Goal: Task Accomplishment & Management: Complete application form

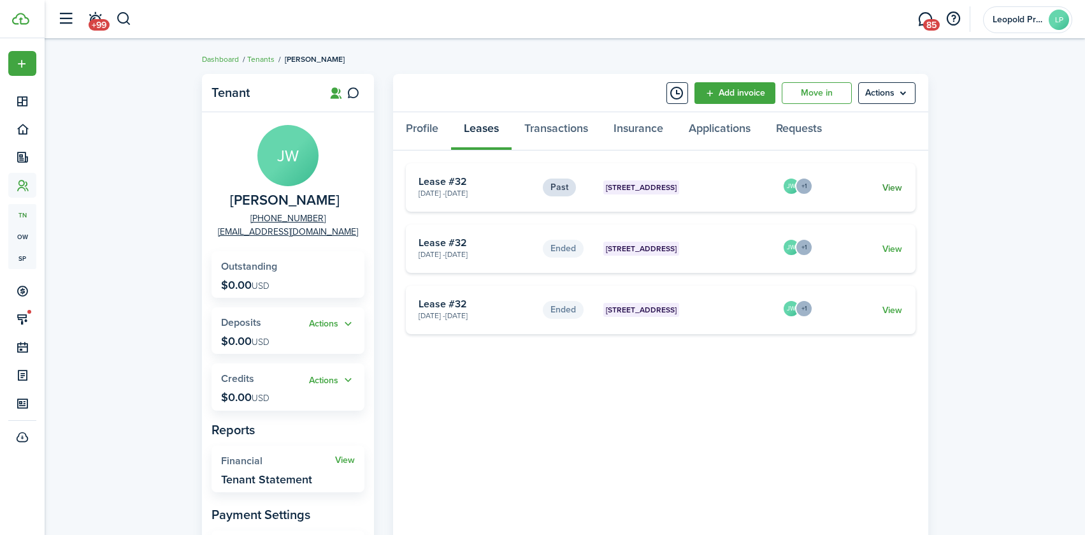
click at [885, 185] on link "View" at bounding box center [893, 187] width 20 height 13
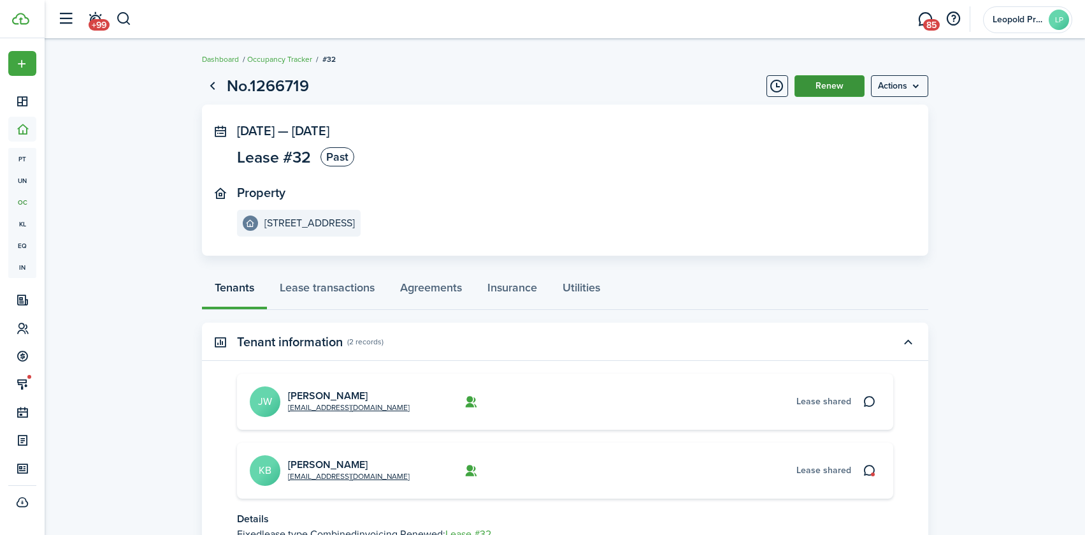
click at [850, 92] on button "Renew" at bounding box center [830, 86] width 70 height 22
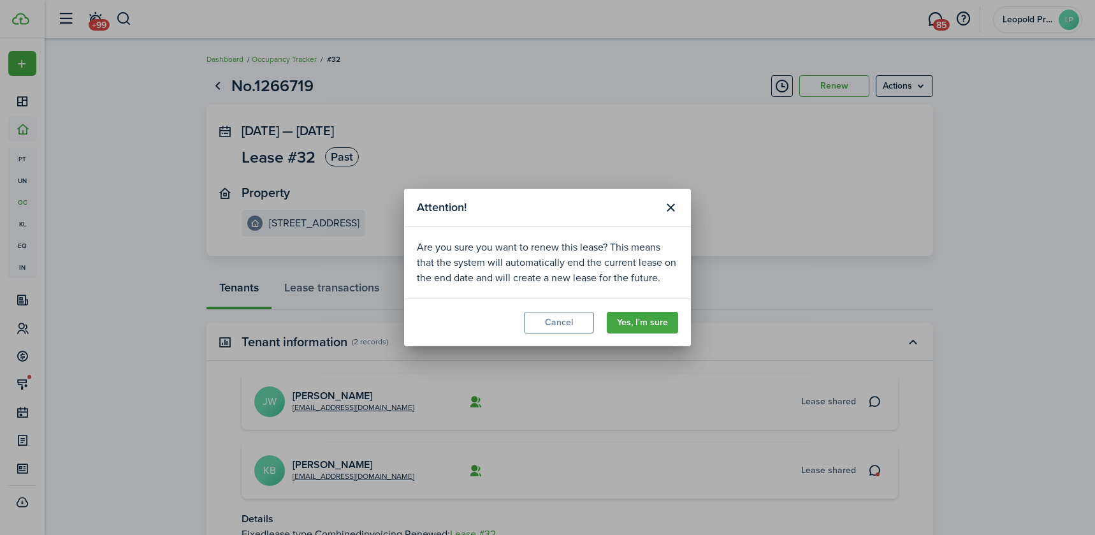
click at [619, 304] on modal-footer "Cancel Yes, I'm sure" at bounding box center [547, 322] width 287 height 48
click at [622, 312] on button "Yes, I'm sure" at bounding box center [642, 323] width 71 height 22
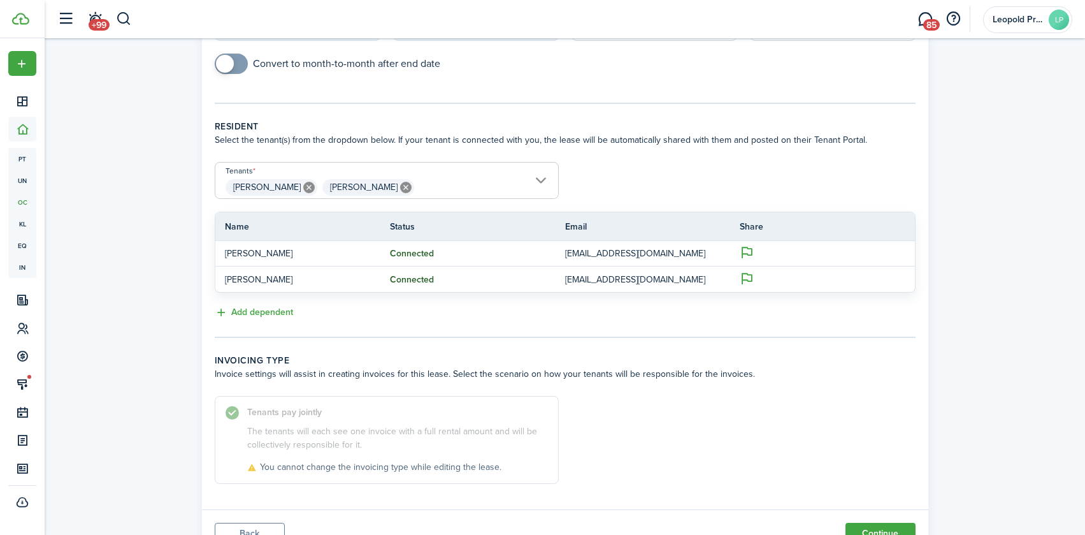
scroll to position [270, 0]
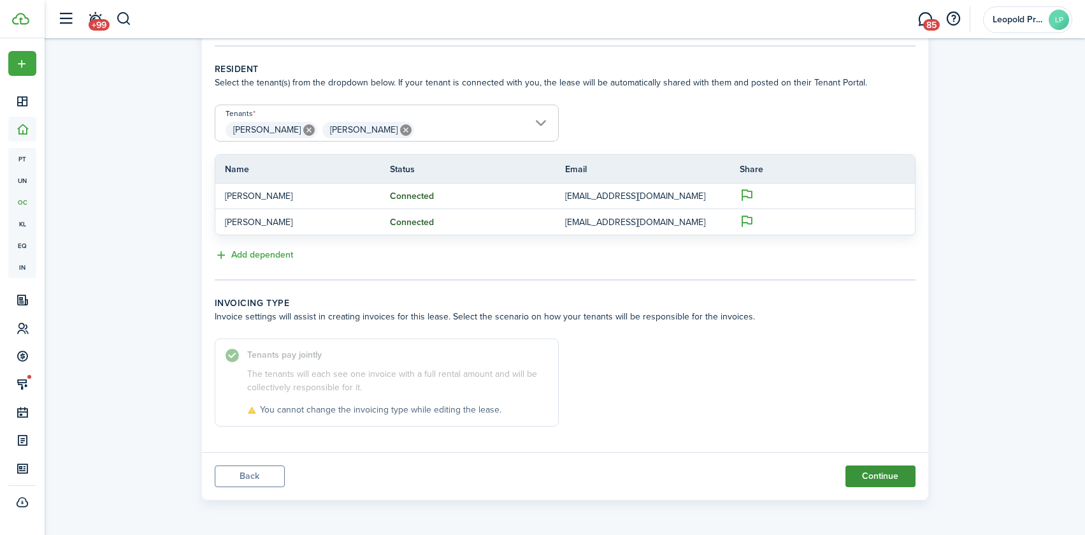
click at [855, 475] on button "Continue" at bounding box center [881, 476] width 70 height 22
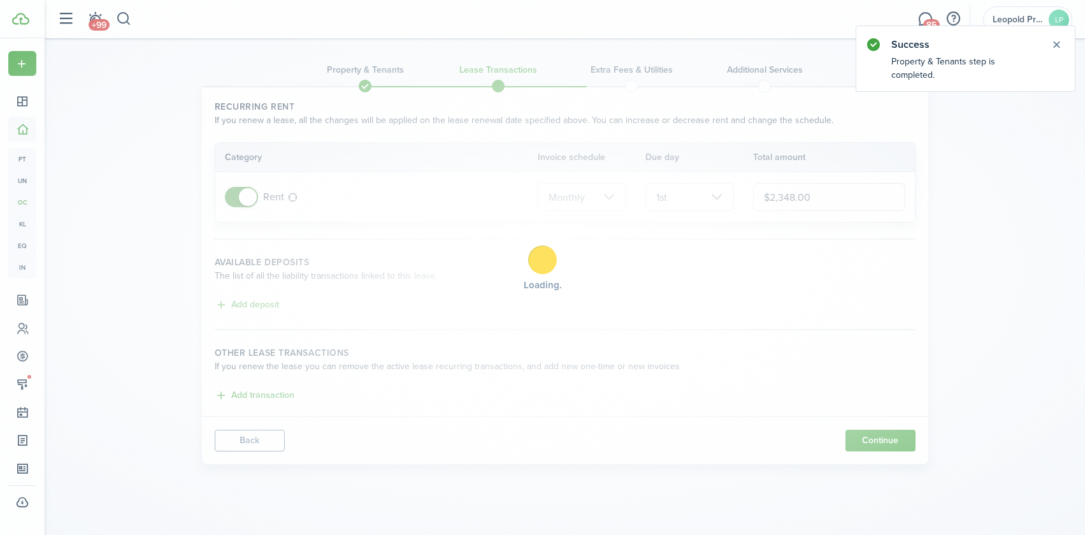
scroll to position [0, 0]
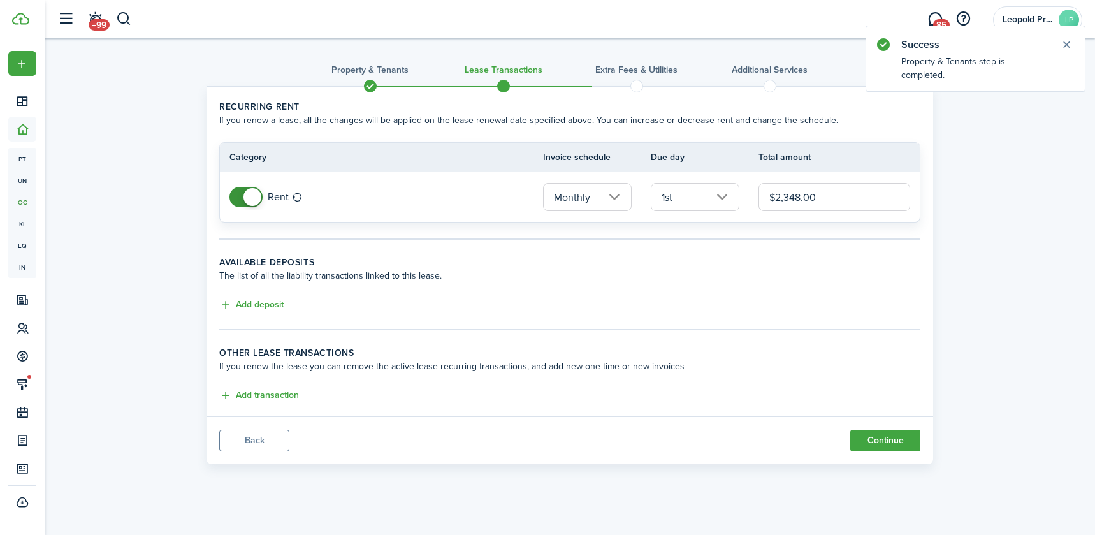
click at [799, 198] on input "$2,348.00" at bounding box center [834, 197] width 152 height 28
type input "$2,490.00"
click at [813, 277] on wizard-step-header-description "The list of all the liability transactions linked to this lease." at bounding box center [569, 275] width 701 height 13
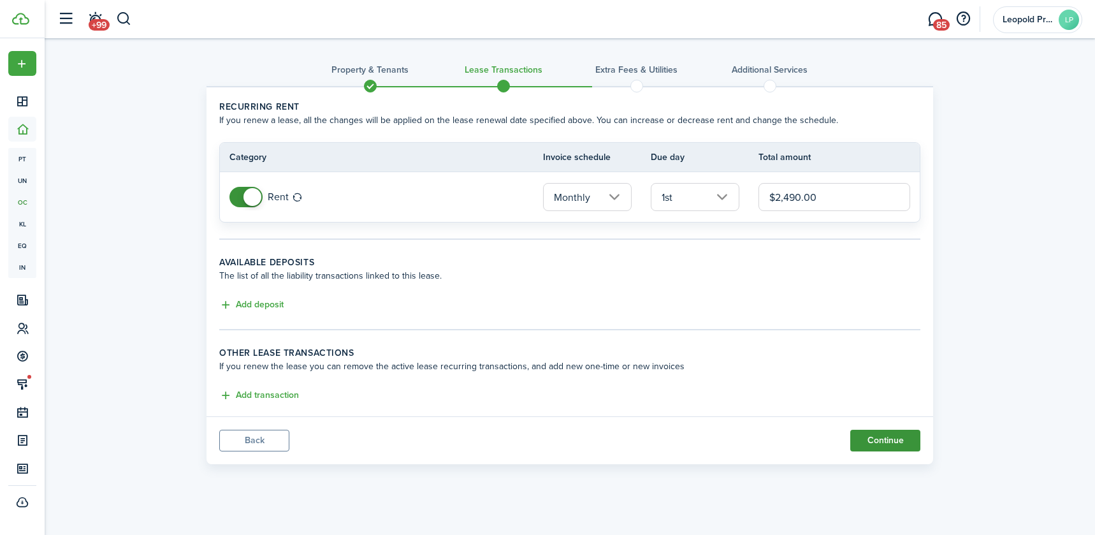
click at [874, 449] on button "Continue" at bounding box center [885, 441] width 70 height 22
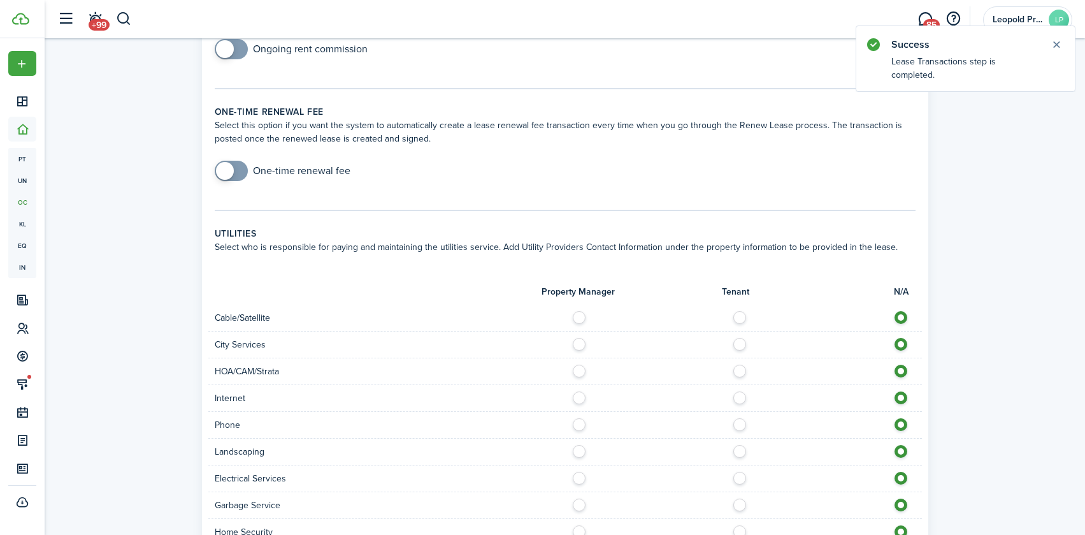
scroll to position [877, 0]
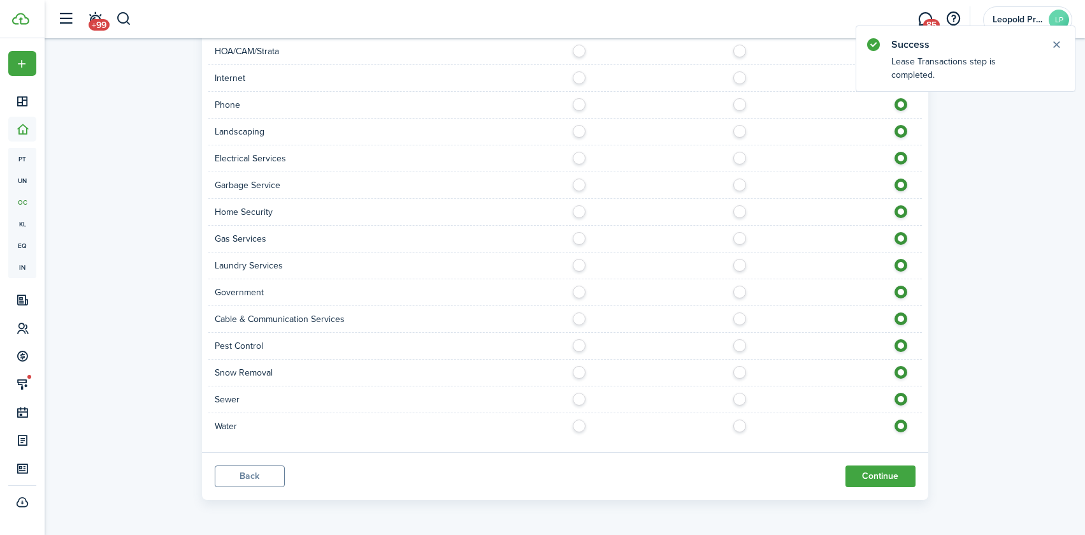
click at [901, 492] on panel-main-footer "Back Continue" at bounding box center [565, 476] width 727 height 48
click at [897, 485] on button "Continue" at bounding box center [881, 476] width 70 height 22
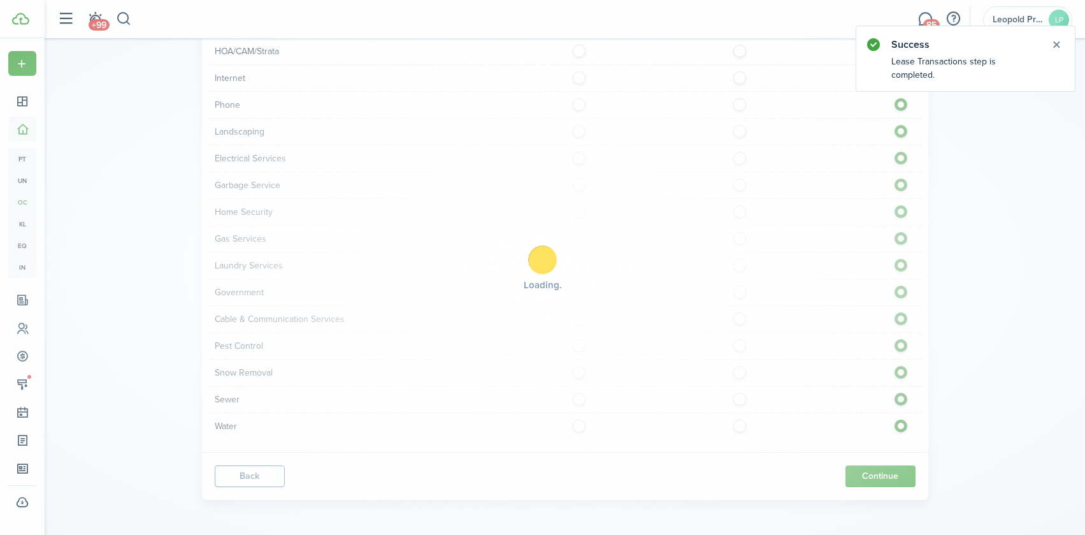
scroll to position [0, 0]
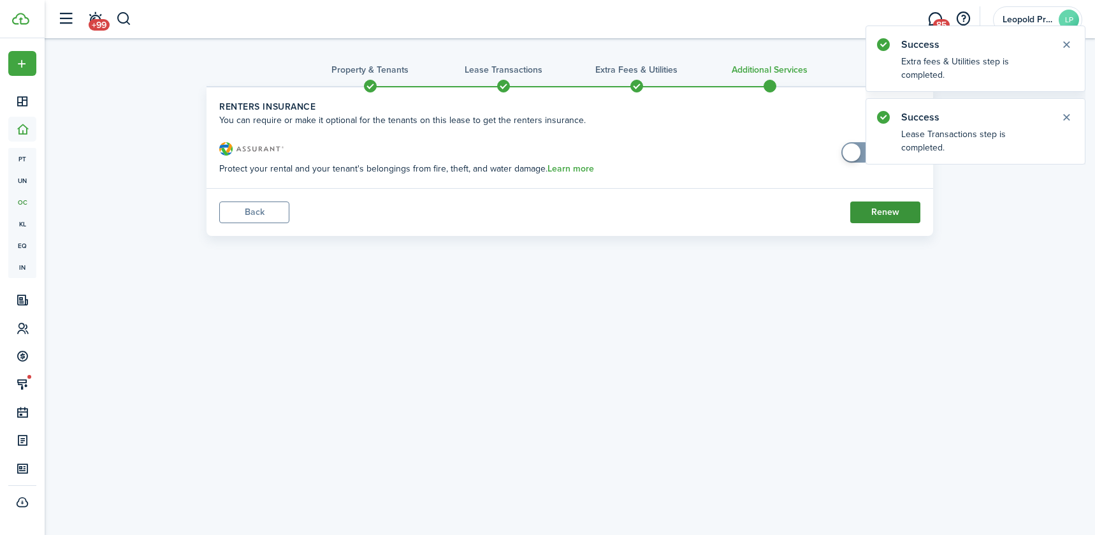
click at [871, 207] on button "Renew" at bounding box center [885, 212] width 70 height 22
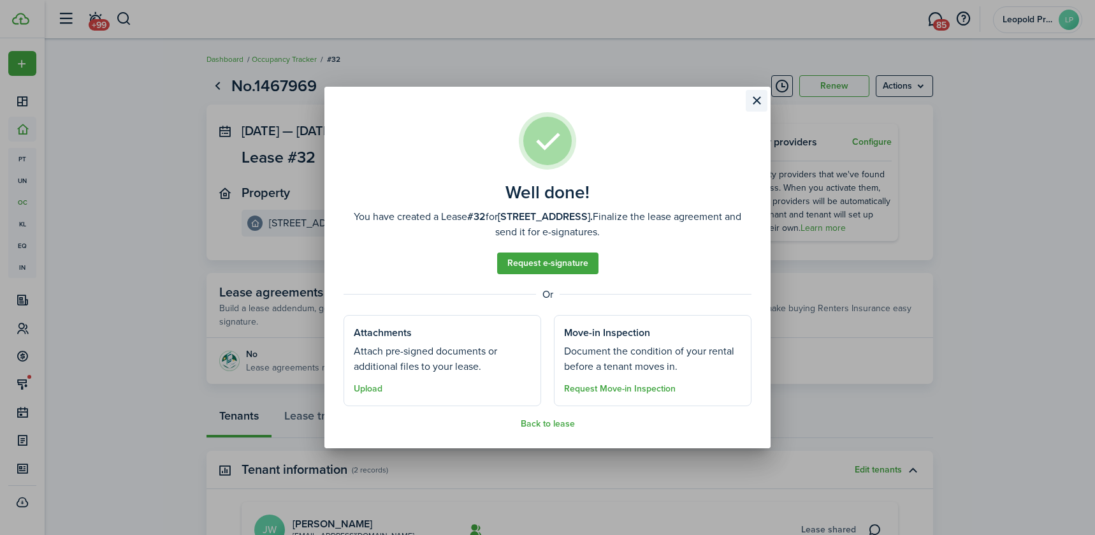
click at [754, 105] on button "Close modal" at bounding box center [757, 101] width 22 height 22
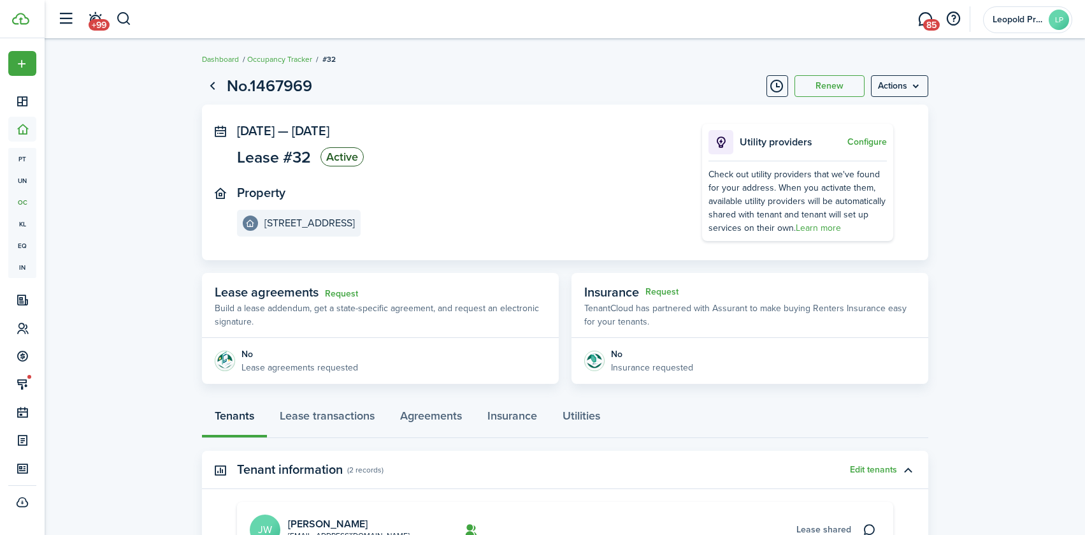
click at [155, 263] on lease-view "No.1467969 Renew Actions Aug 31, 2025 — Aug 31, 2026 Lease #32 Active Property …" at bounding box center [565, 407] width 1041 height 679
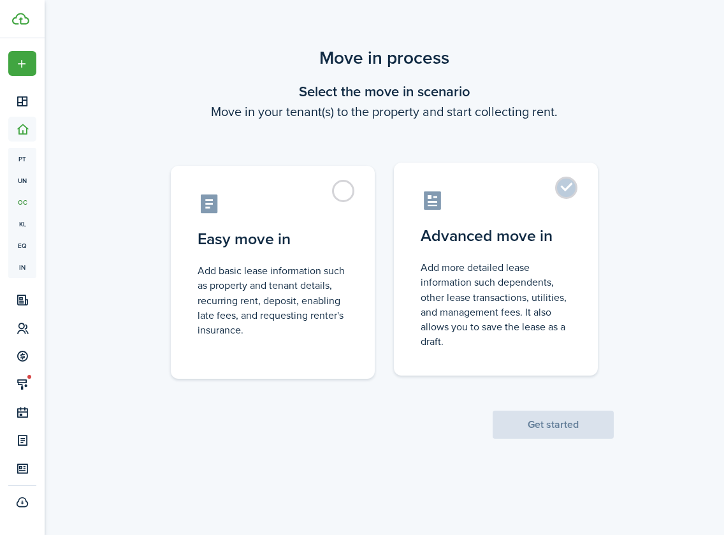
click at [491, 257] on label "Advanced move in Add more detailed lease information such dependents, other lea…" at bounding box center [496, 269] width 204 height 213
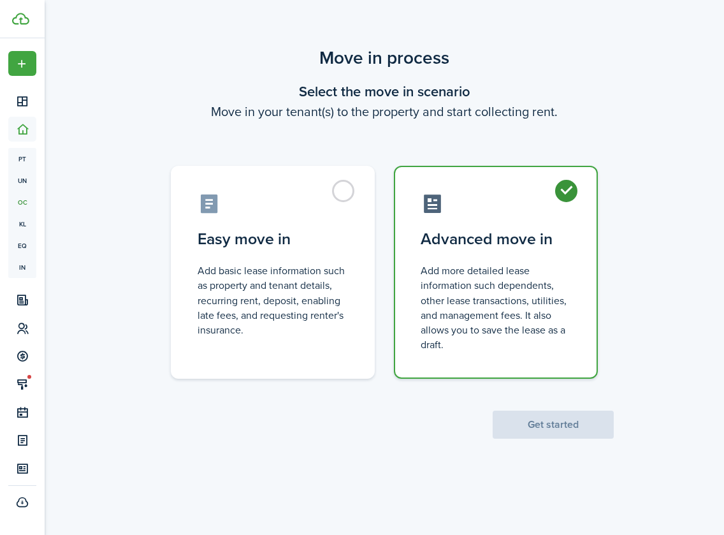
radio input "true"
click at [576, 428] on button "Get started" at bounding box center [553, 424] width 121 height 28
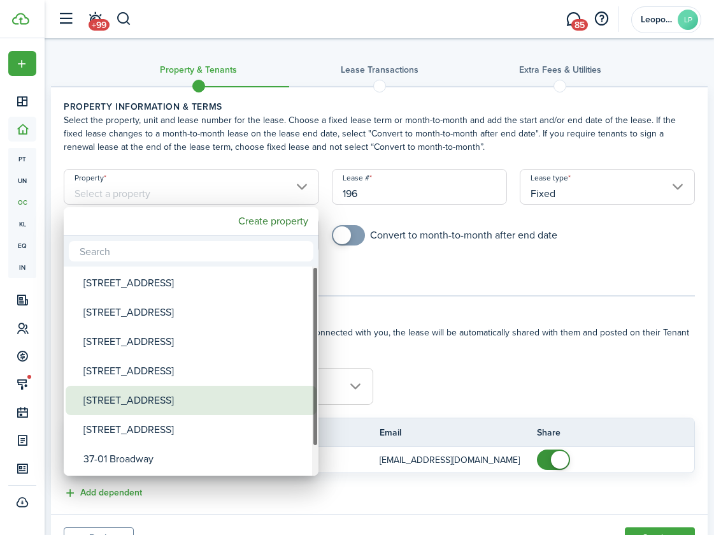
click at [154, 406] on div "[STREET_ADDRESS]" at bounding box center [196, 400] width 226 height 29
type input "[STREET_ADDRESS]"
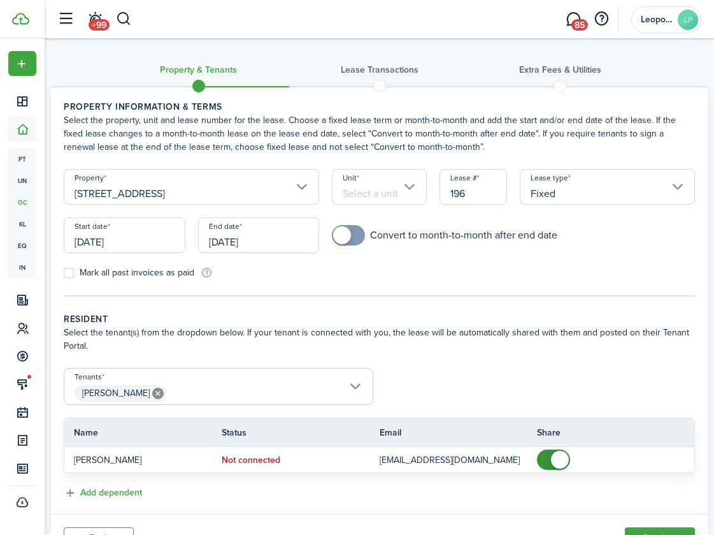
click at [410, 196] on input "Unit" at bounding box center [379, 187] width 95 height 36
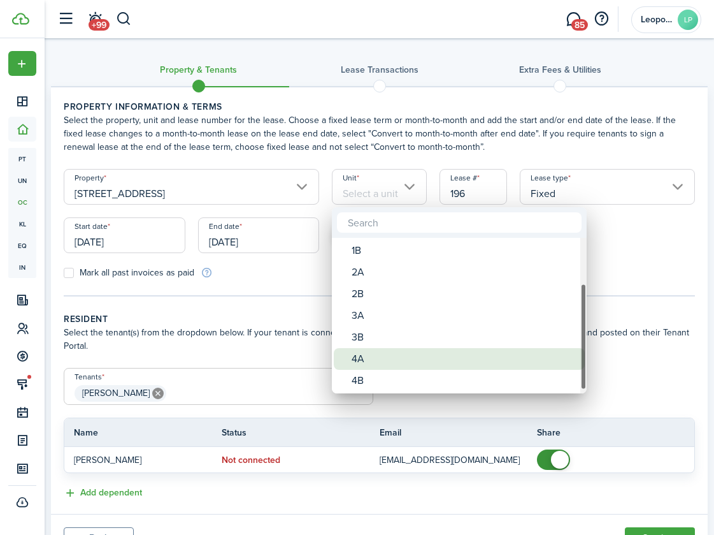
click at [428, 358] on div "4A" at bounding box center [465, 359] width 226 height 22
type input "4A"
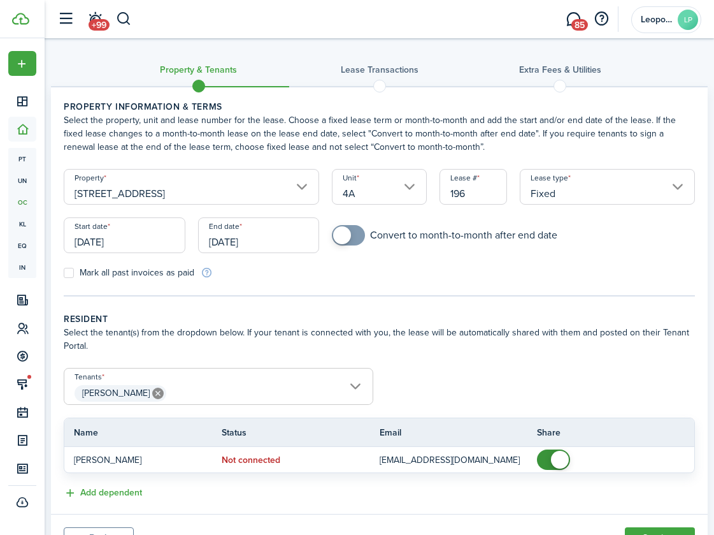
click at [553, 286] on tc-wizard-step "Property information & terms Select the property, unit and lease number for the…" at bounding box center [380, 198] width 632 height 196
click at [131, 239] on input "[DATE]" at bounding box center [125, 235] width 122 height 36
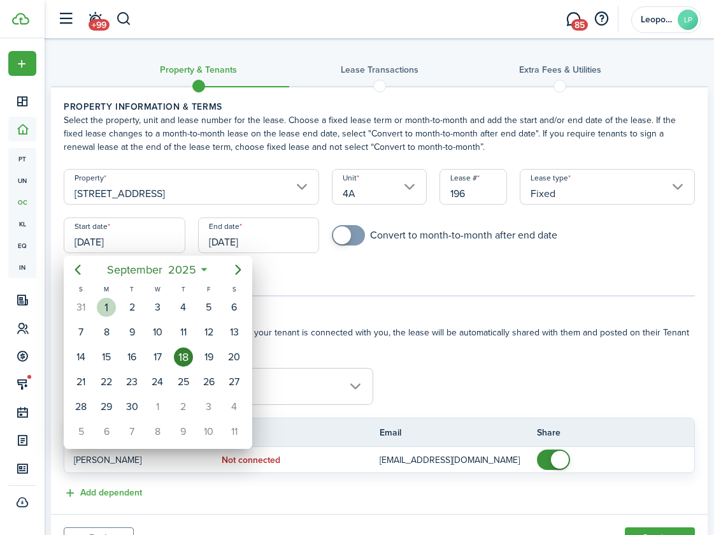
click at [109, 304] on div "1" at bounding box center [106, 307] width 19 height 19
type input "[DATE]"
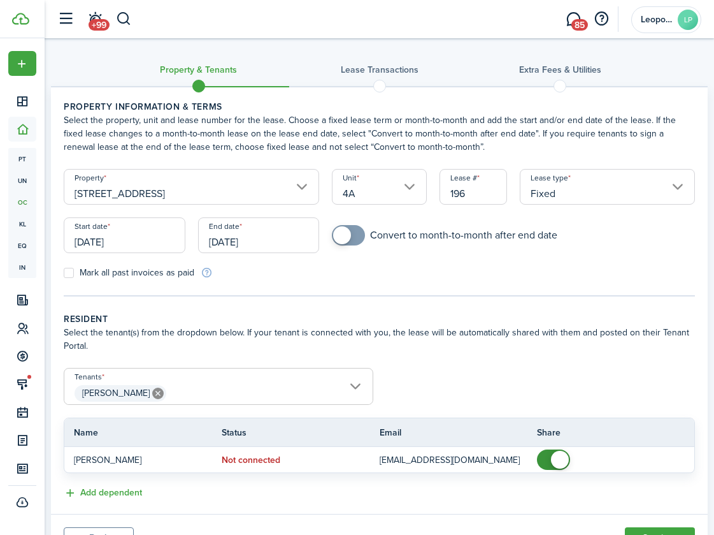
click at [260, 232] on input "[DATE]" at bounding box center [259, 235] width 122 height 36
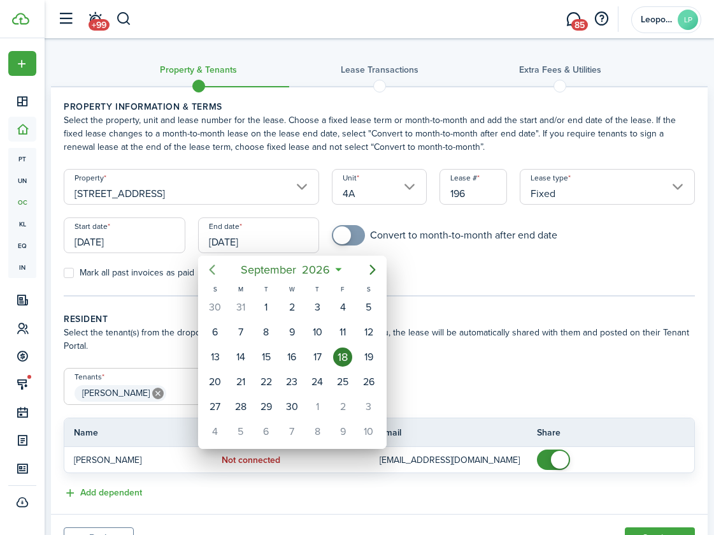
click at [212, 270] on icon "Previous page" at bounding box center [212, 269] width 15 height 15
click at [224, 434] on div "30" at bounding box center [215, 431] width 25 height 24
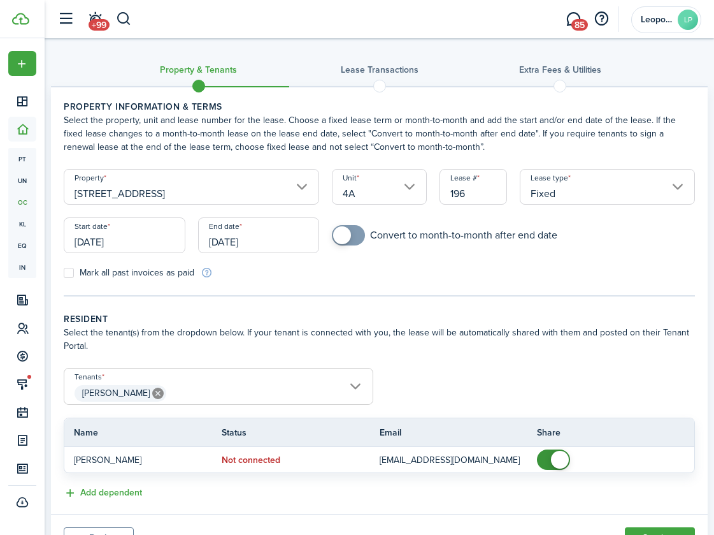
click at [250, 238] on input "[DATE]" at bounding box center [259, 235] width 122 height 36
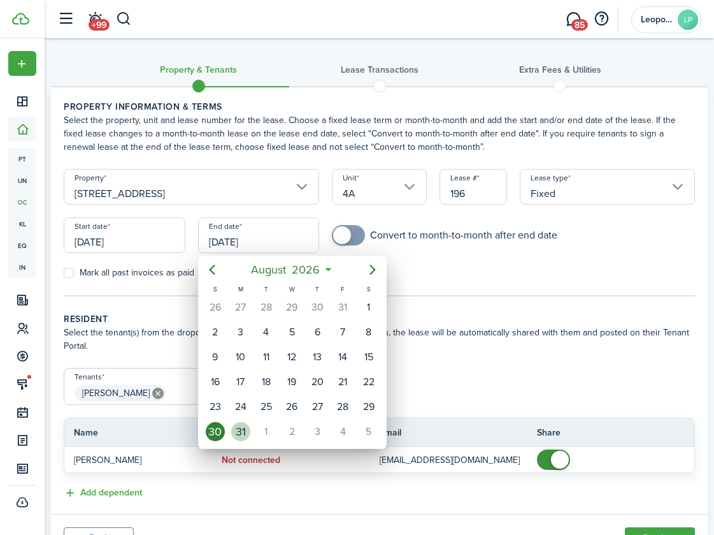
click at [238, 437] on div "31" at bounding box center [240, 431] width 19 height 19
type input "[DATE]"
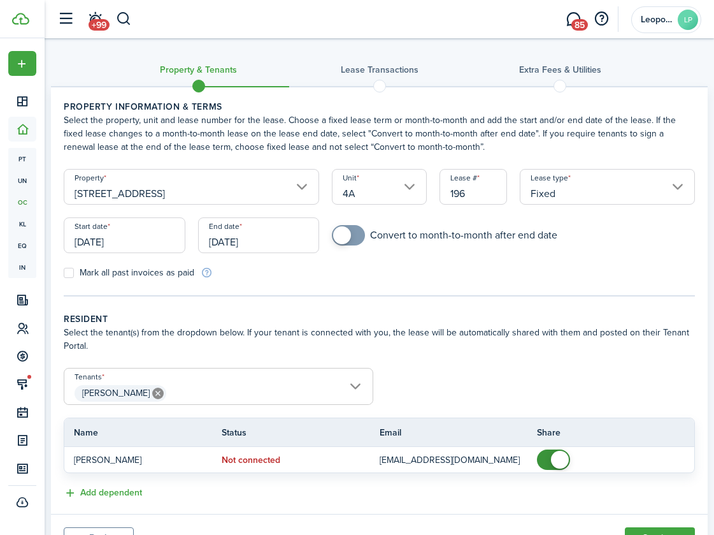
click at [454, 324] on wizard-step-header-title "Resident" at bounding box center [380, 318] width 632 height 13
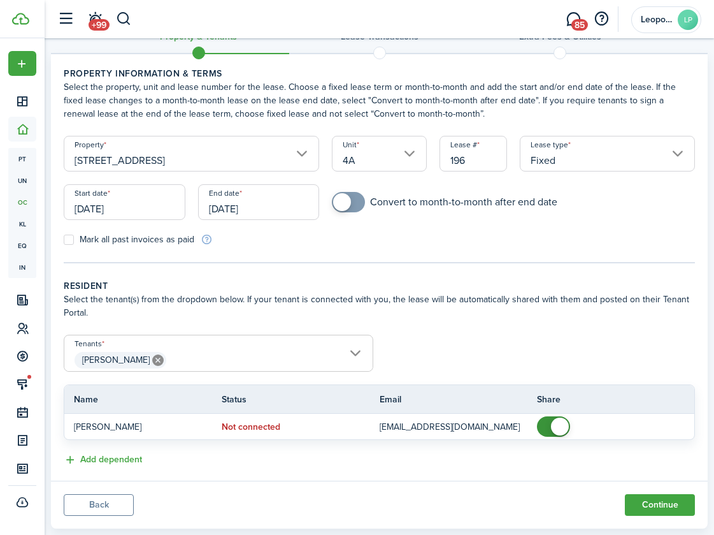
scroll to position [62, 0]
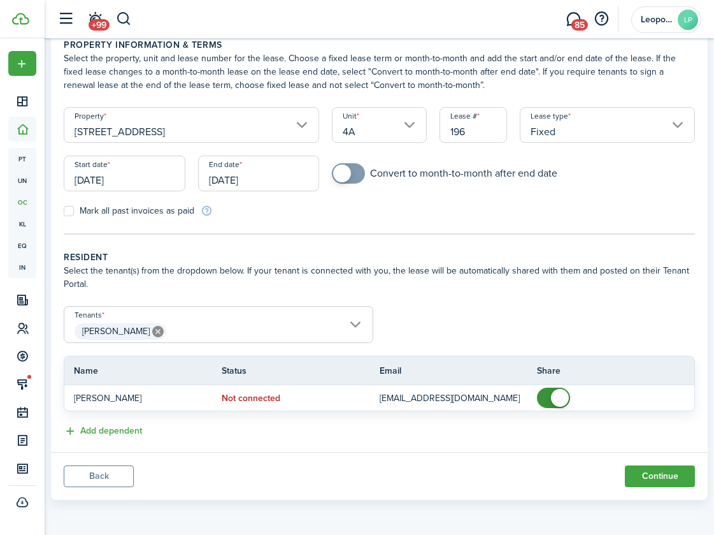
click at [212, 333] on span "[PERSON_NAME]" at bounding box center [218, 332] width 308 height 22
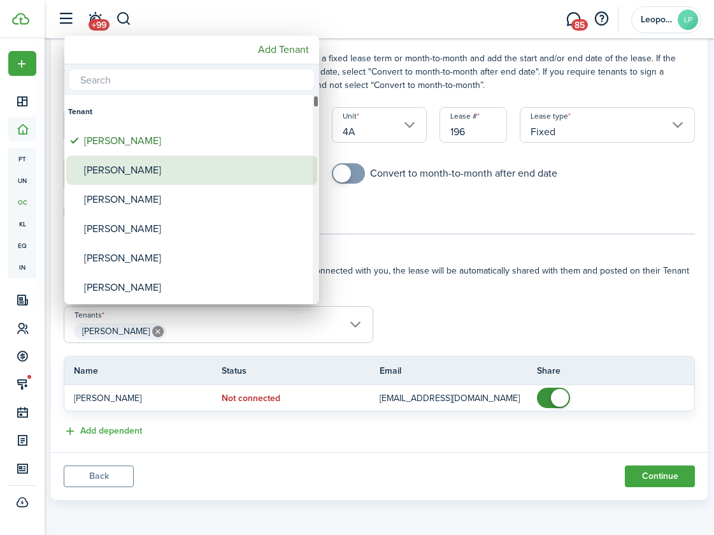
click at [199, 160] on div "[PERSON_NAME]" at bounding box center [197, 170] width 226 height 29
type input "[PERSON_NAME], [PERSON_NAME]"
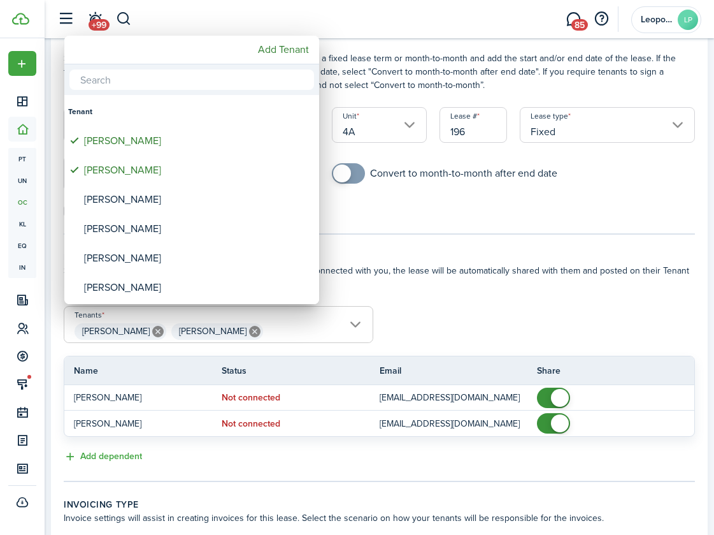
click at [495, 240] on div at bounding box center [357, 267] width 918 height 739
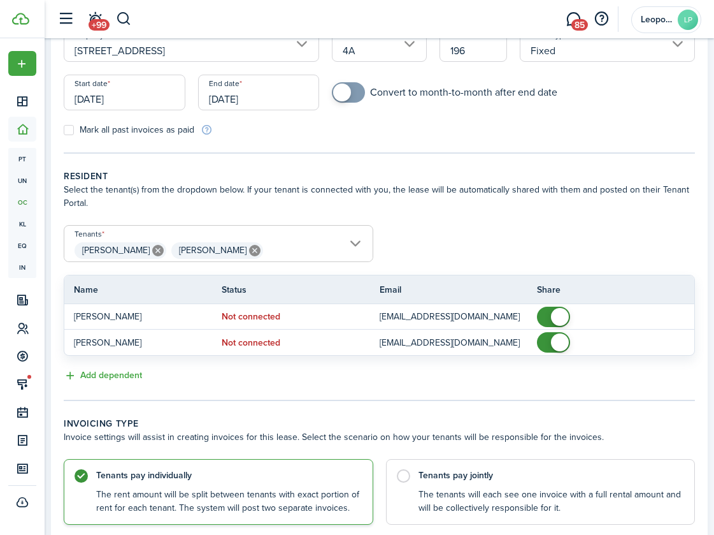
scroll to position [241, 0]
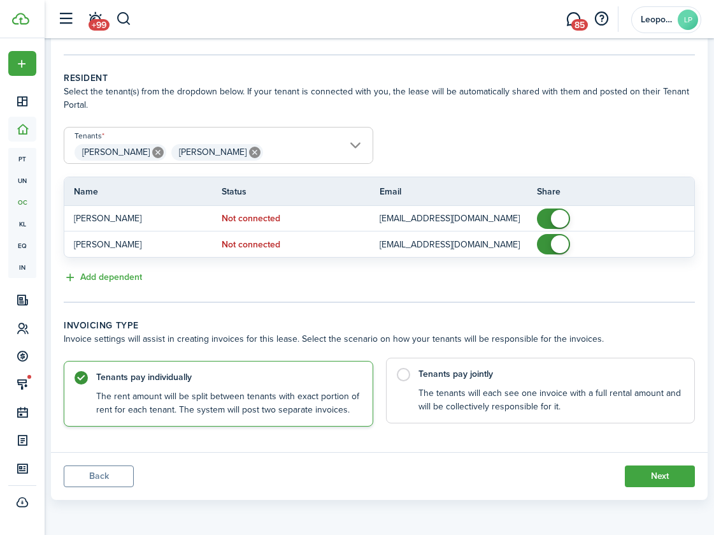
click at [456, 395] on control-radio-card-description "The tenants will each see one invoice with a full rental amount and will be col…" at bounding box center [551, 400] width 264 height 26
radio input "false"
radio input "true"
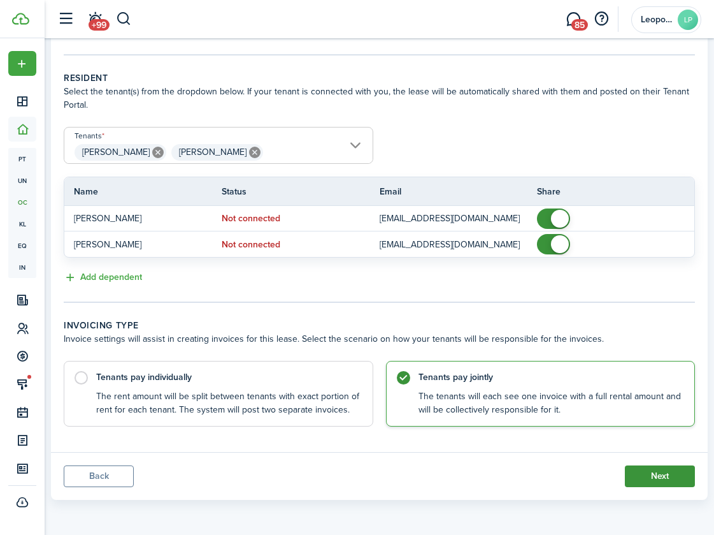
click at [649, 472] on button "Next" at bounding box center [660, 476] width 70 height 22
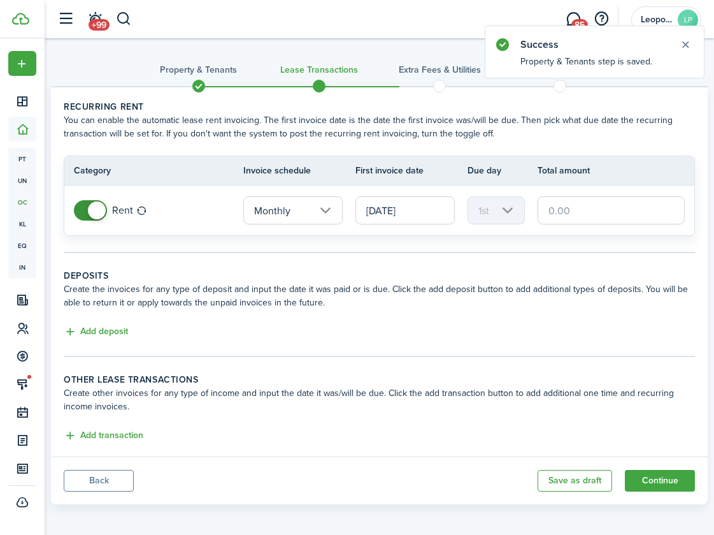
click at [579, 215] on input "text" at bounding box center [611, 210] width 147 height 28
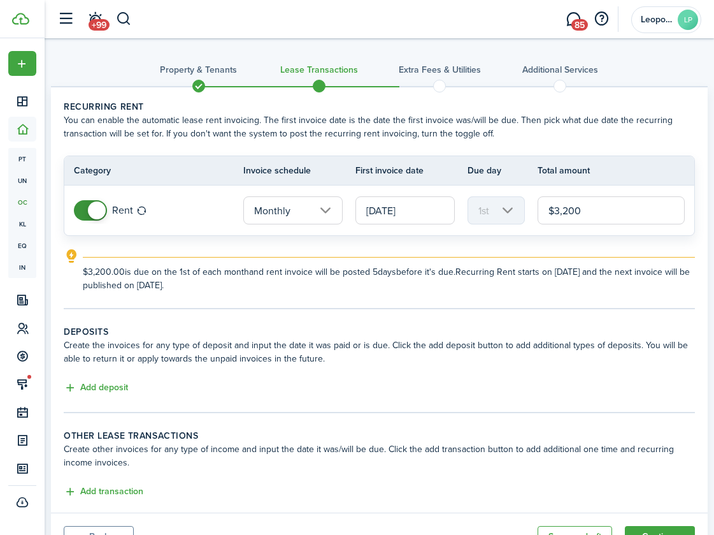
type input "$3,200.00"
click at [551, 356] on wizard-step-header-description "Create the invoices for any type of deposit and input the date it was paid or i…" at bounding box center [380, 351] width 632 height 27
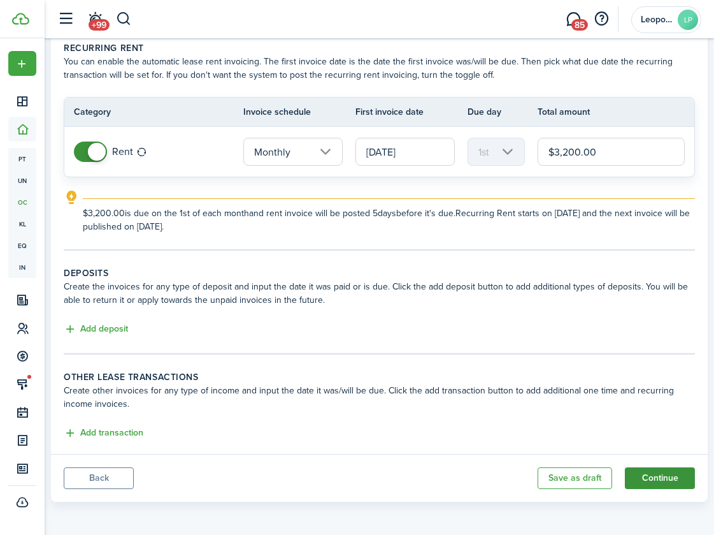
scroll to position [61, 0]
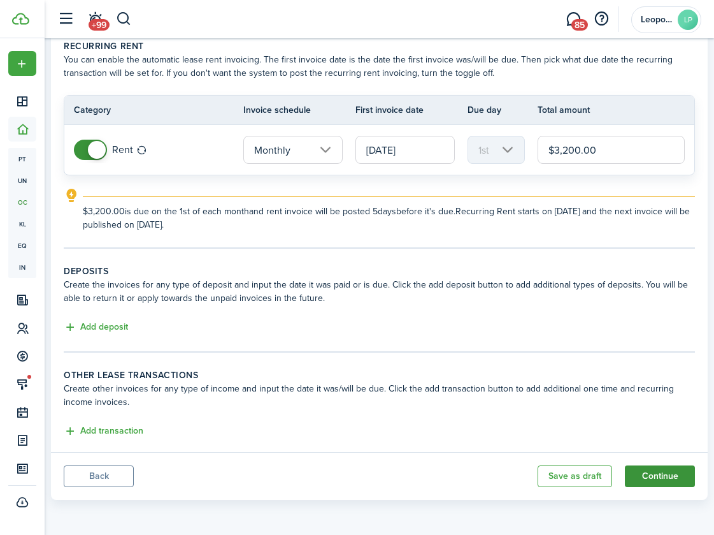
click at [676, 479] on button "Continue" at bounding box center [660, 476] width 70 height 22
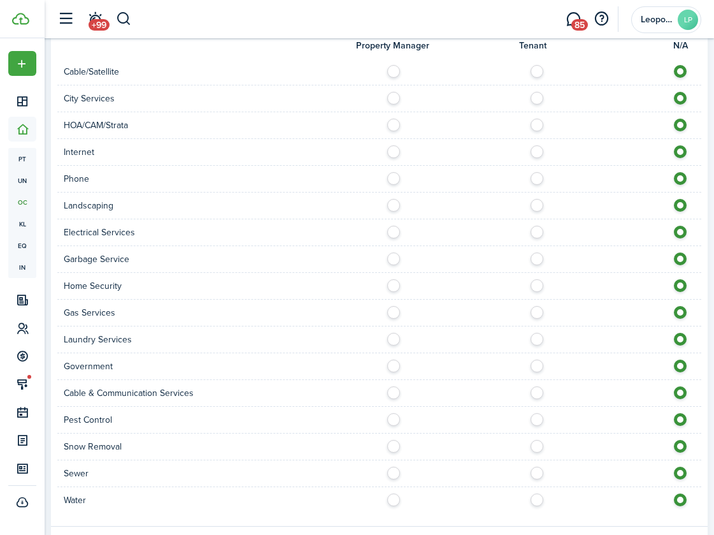
scroll to position [1114, 0]
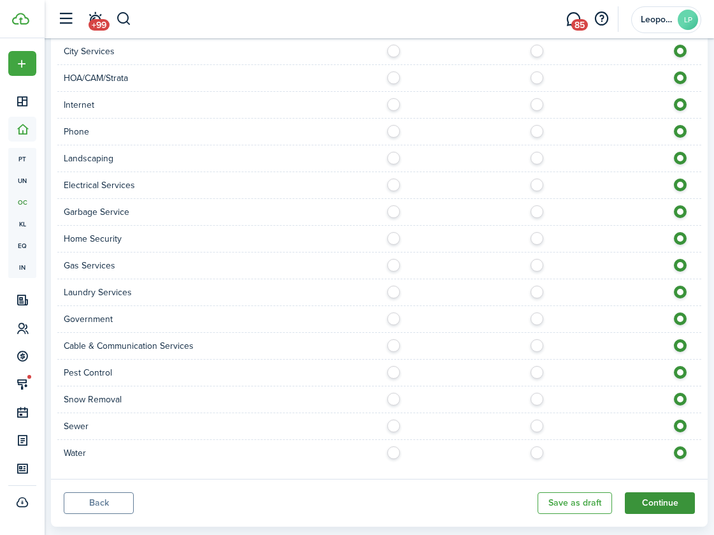
click at [639, 492] on button "Continue" at bounding box center [660, 503] width 70 height 22
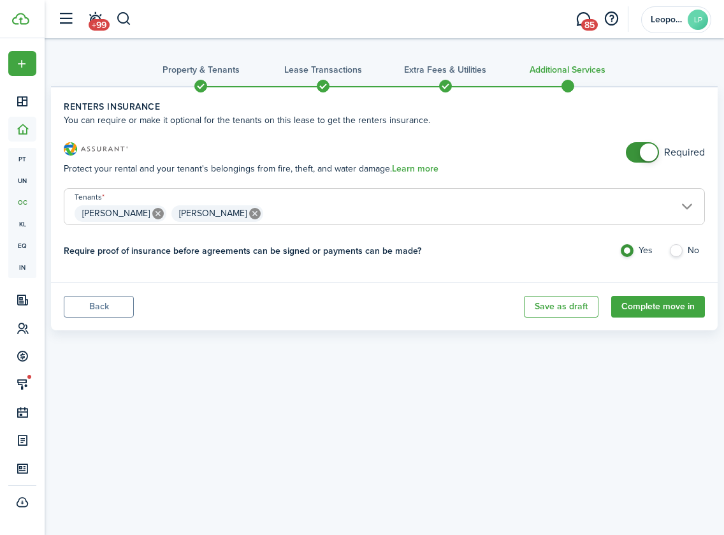
click at [677, 251] on label "No" at bounding box center [687, 253] width 36 height 19
radio input "false"
radio input "true"
click at [653, 314] on button "Complete move in" at bounding box center [658, 307] width 94 height 22
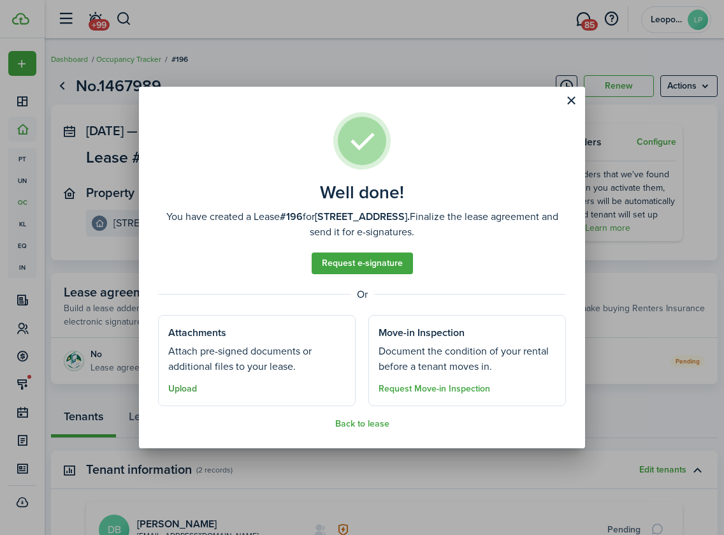
click at [189, 384] on button "Upload" at bounding box center [182, 389] width 29 height 10
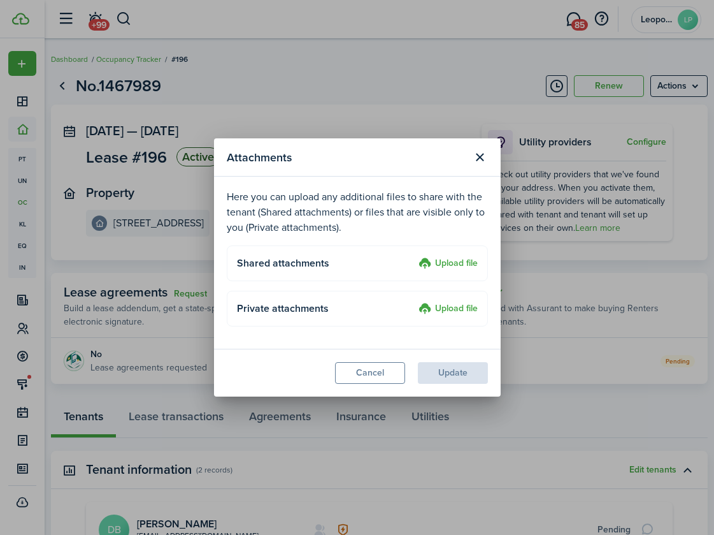
click at [443, 257] on label "Upload file" at bounding box center [448, 263] width 59 height 15
click at [414, 256] on input "Upload file" at bounding box center [414, 256] width 0 height 0
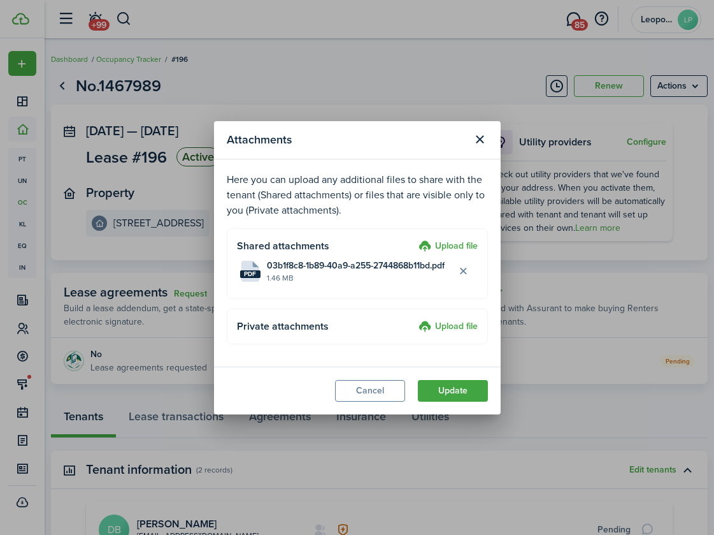
click at [464, 392] on button "Update" at bounding box center [453, 391] width 70 height 22
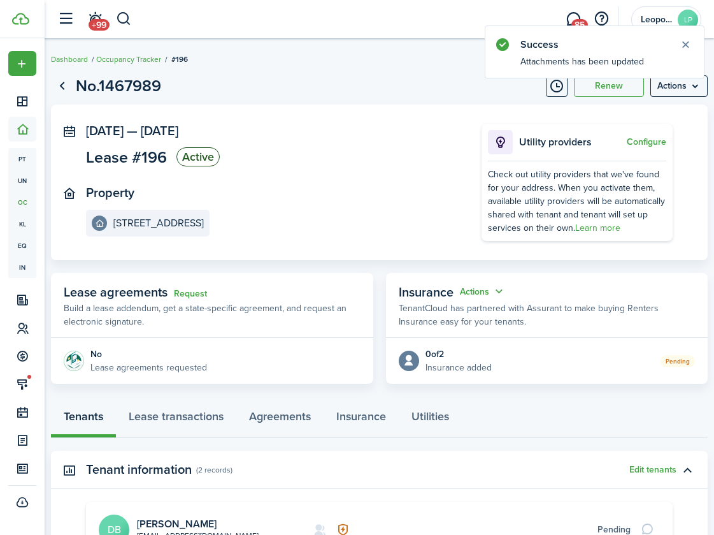
scroll to position [240, 0]
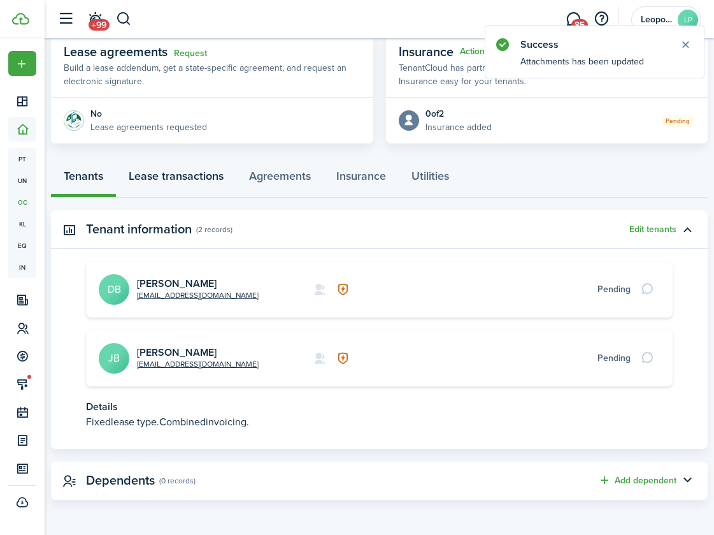
click at [189, 189] on link "Lease transactions" at bounding box center [176, 178] width 120 height 38
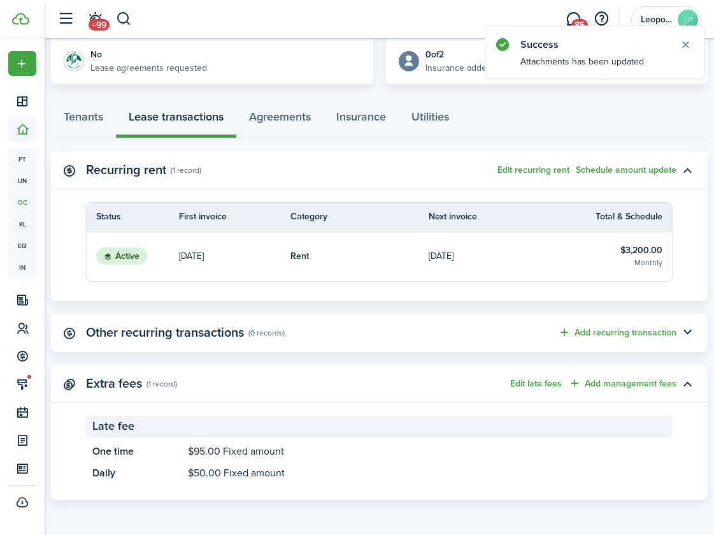
scroll to position [24, 0]
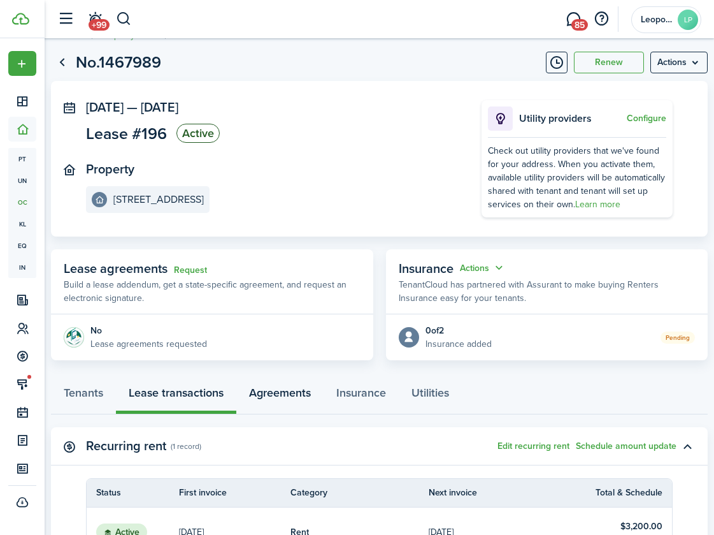
click at [285, 396] on link "Agreements" at bounding box center [279, 395] width 87 height 38
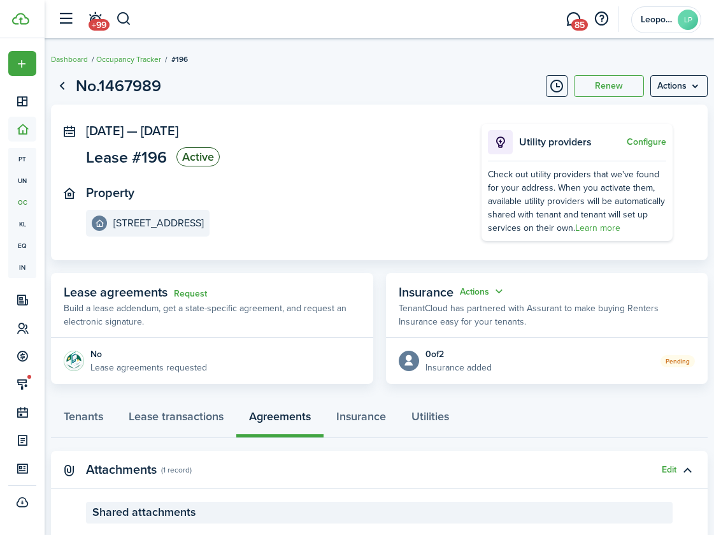
scroll to position [176, 0]
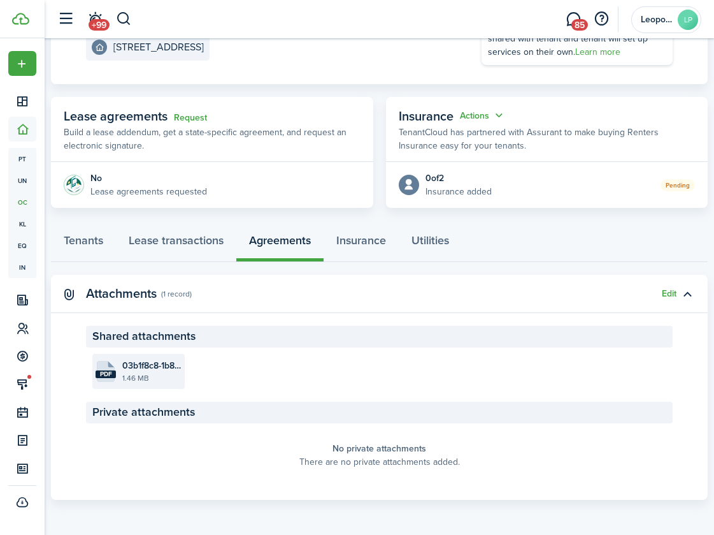
click at [138, 375] on file-size "1.46 MB" at bounding box center [151, 377] width 59 height 11
click at [184, 252] on link "Lease transactions" at bounding box center [176, 243] width 120 height 38
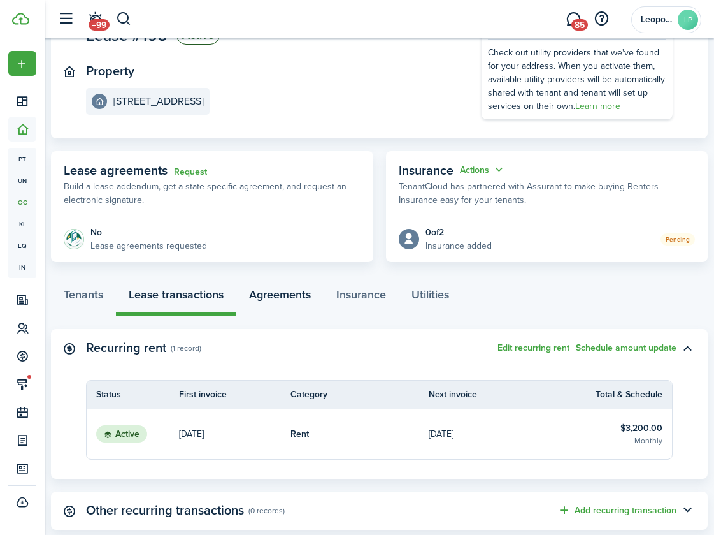
scroll to position [300, 0]
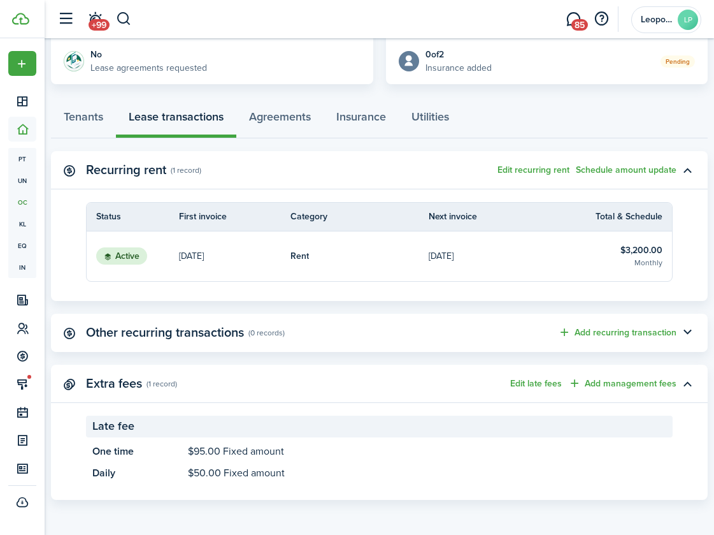
click at [537, 257] on link "[DATE]" at bounding box center [498, 256] width 138 height 50
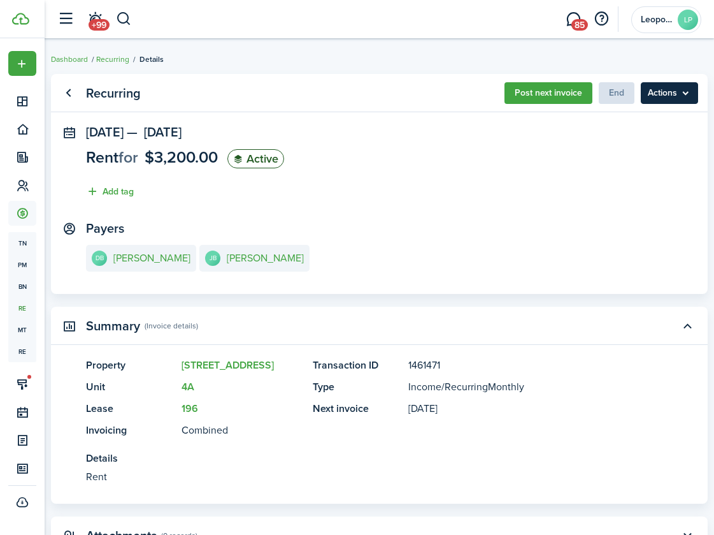
click at [664, 96] on menu-btn "Actions" at bounding box center [669, 93] width 57 height 22
click at [512, 169] on panel-main-section "[DATE] — [DATE] Rent for $3,200.00 Active Add tag" at bounding box center [379, 165] width 587 height 80
click at [151, 254] on e-details-info-title "[PERSON_NAME]" at bounding box center [151, 257] width 77 height 11
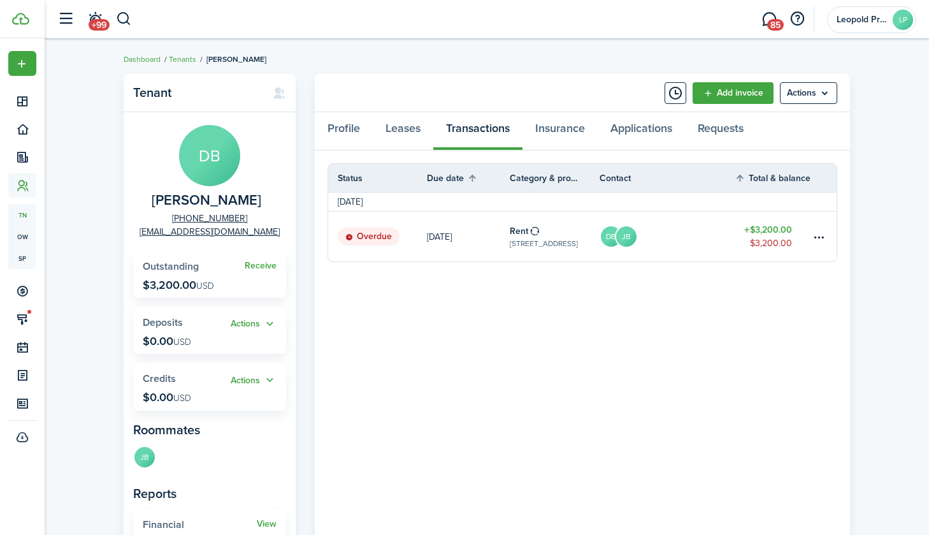
click at [205, 287] on span "USD" at bounding box center [205, 285] width 18 height 13
click at [264, 264] on link "Receive" at bounding box center [261, 266] width 32 height 10
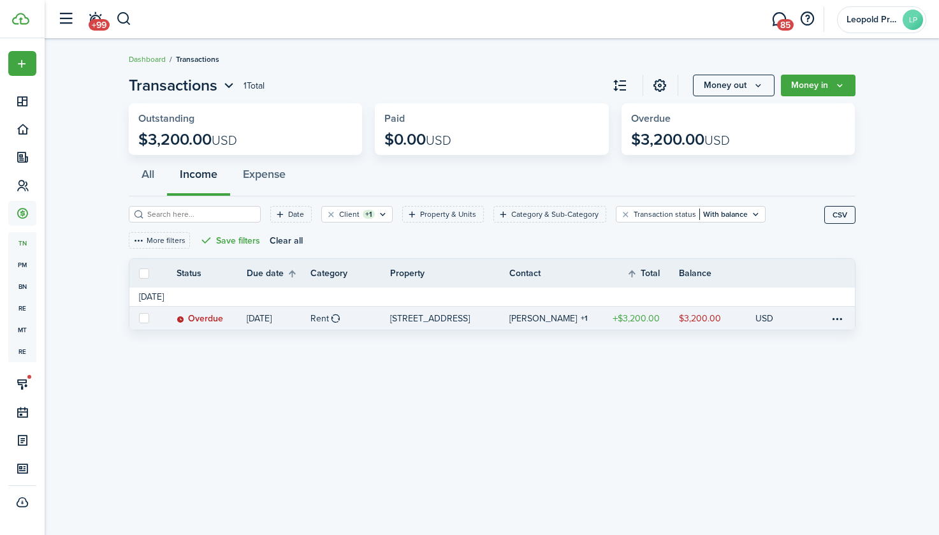
click at [143, 319] on label at bounding box center [144, 318] width 10 height 10
click at [139, 319] on input "checkbox" at bounding box center [138, 318] width 1 height 1
checkbox input "true"
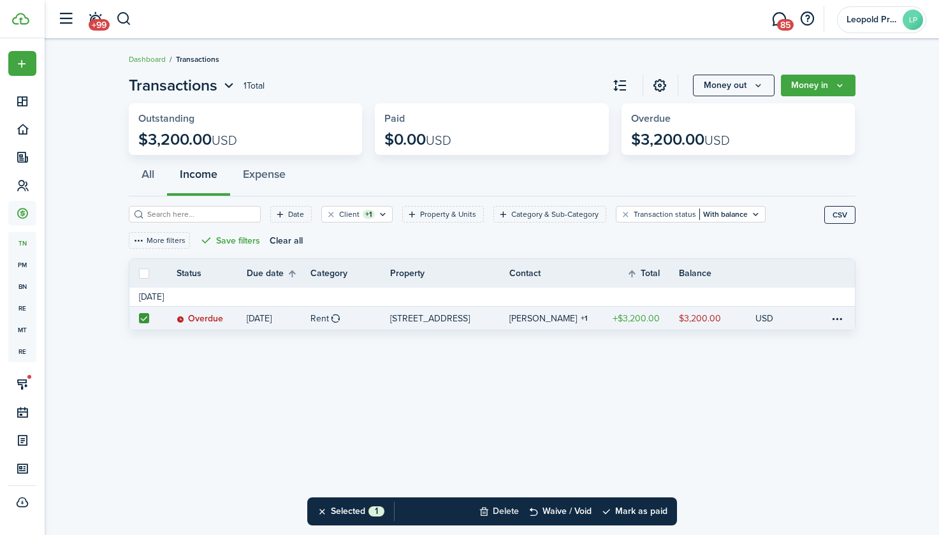
click at [501, 510] on button "Delete" at bounding box center [499, 511] width 40 height 28
click at [616, 507] on button "Confirm" at bounding box center [633, 511] width 51 height 18
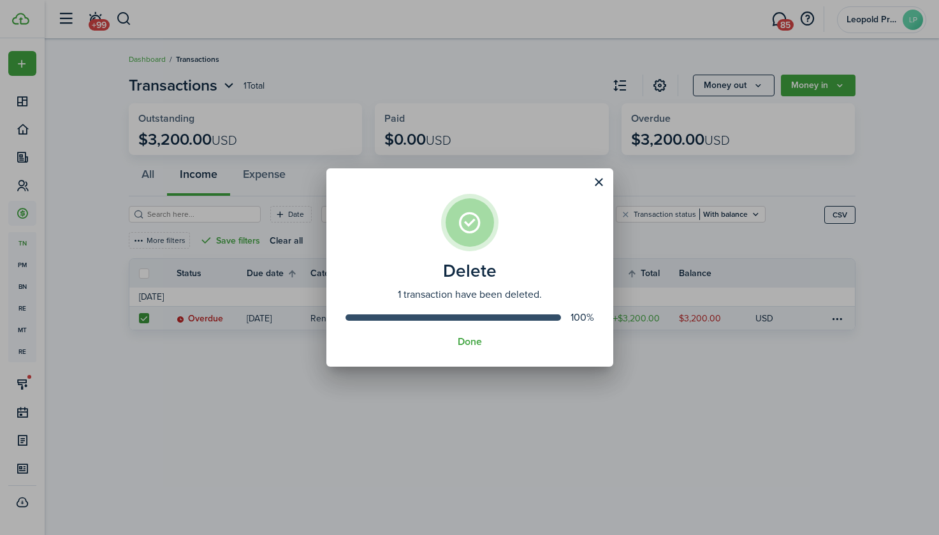
click at [463, 349] on assembled-view "Delete 1 transaction have been deleted. 100% Done" at bounding box center [469, 267] width 287 height 199
click at [464, 345] on button "Done" at bounding box center [470, 341] width 24 height 11
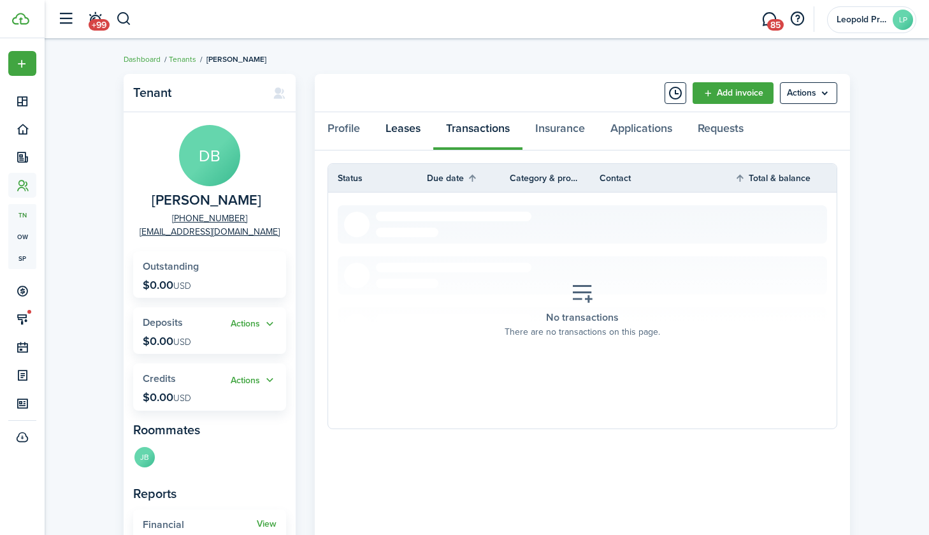
click at [408, 122] on link "Leases" at bounding box center [403, 131] width 61 height 38
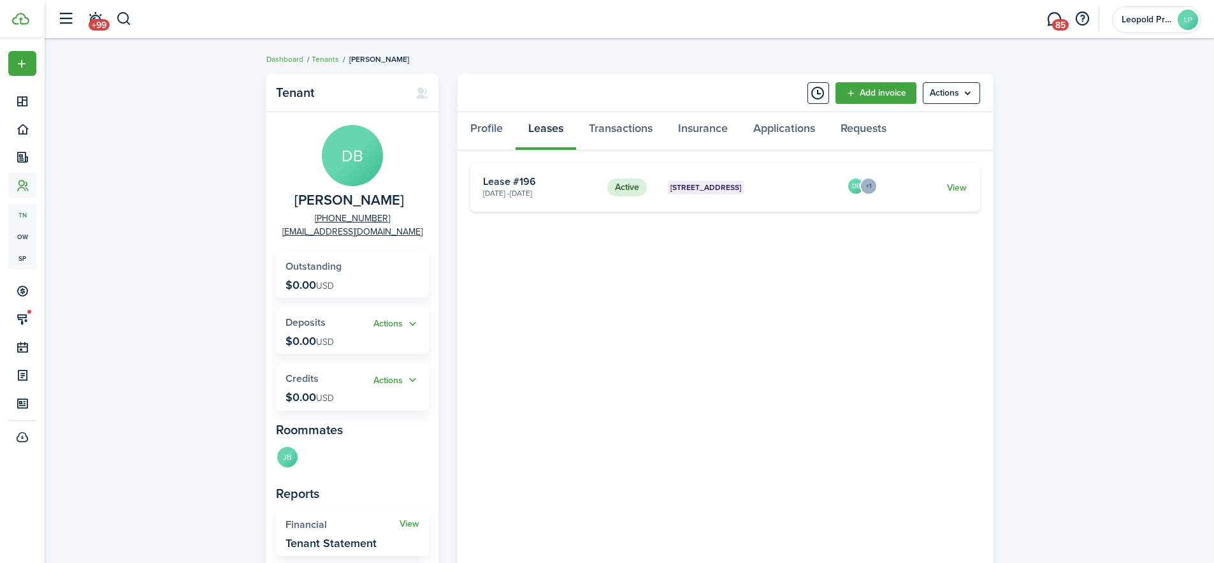
click at [152, 152] on div "Tenant DB [PERSON_NAME] [PHONE_NUMBER] [EMAIL_ADDRESS][DOMAIN_NAME] Outstanding…" at bounding box center [629, 364] width 1169 height 593
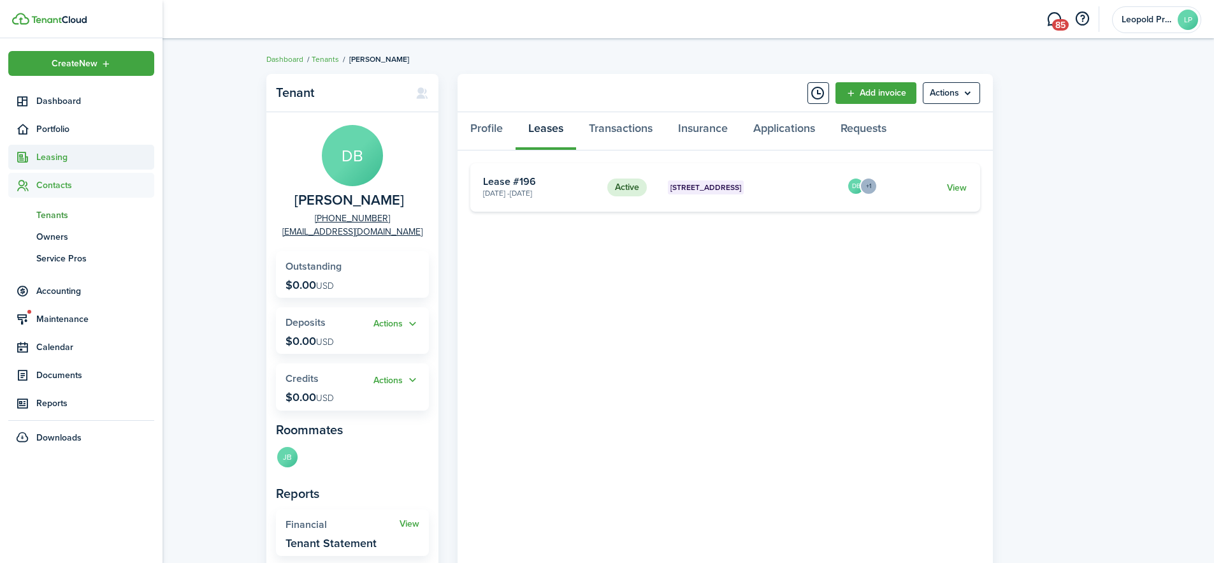
click at [52, 152] on span "Leasing" at bounding box center [95, 156] width 118 height 13
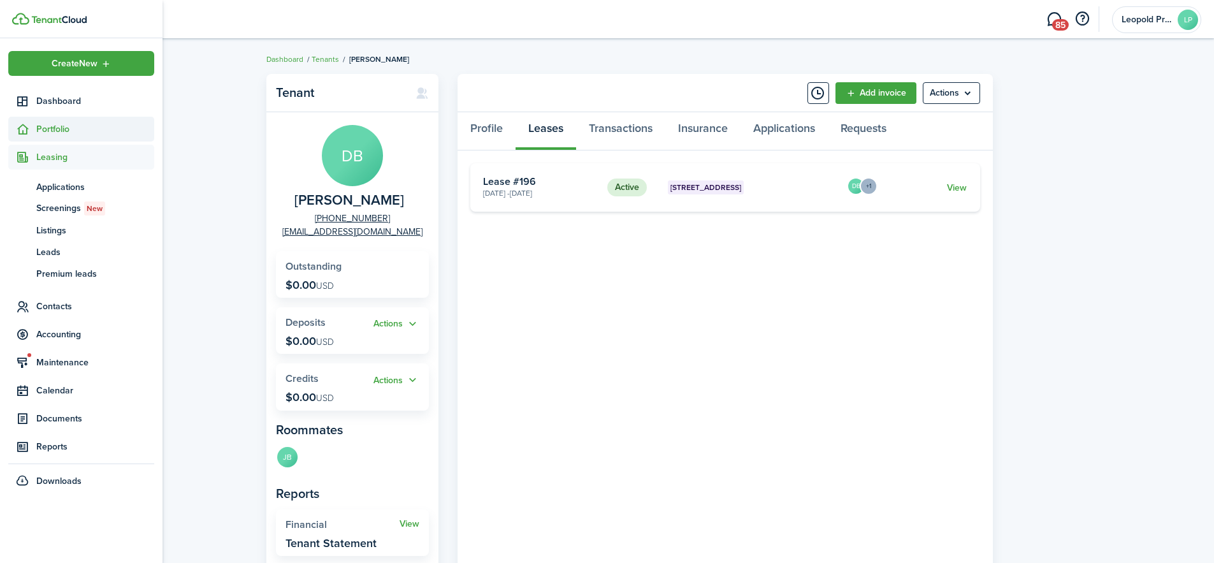
click at [67, 120] on span "Portfolio" at bounding box center [81, 129] width 146 height 25
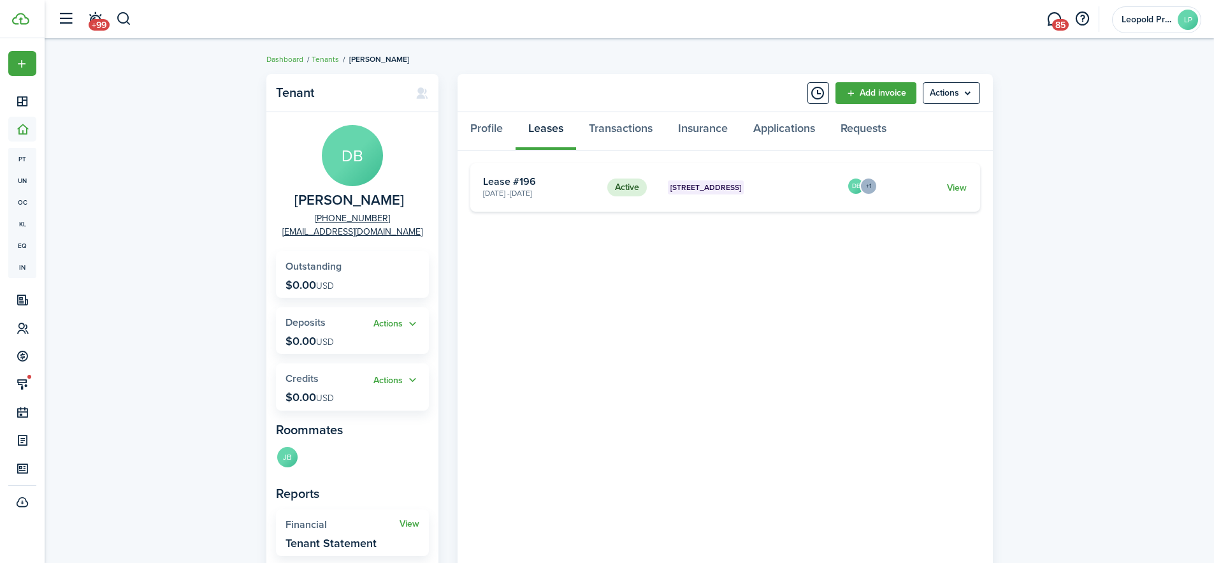
click at [166, 198] on div "Tenant DB [PERSON_NAME] [PHONE_NUMBER] [EMAIL_ADDRESS][DOMAIN_NAME] Outstanding…" at bounding box center [629, 364] width 1169 height 593
click at [231, 120] on div "Tenant DB [PERSON_NAME] [PHONE_NUMBER] [EMAIL_ADDRESS][DOMAIN_NAME] Outstanding…" at bounding box center [629, 364] width 1169 height 593
click at [108, 24] on span "+99" at bounding box center [99, 24] width 21 height 11
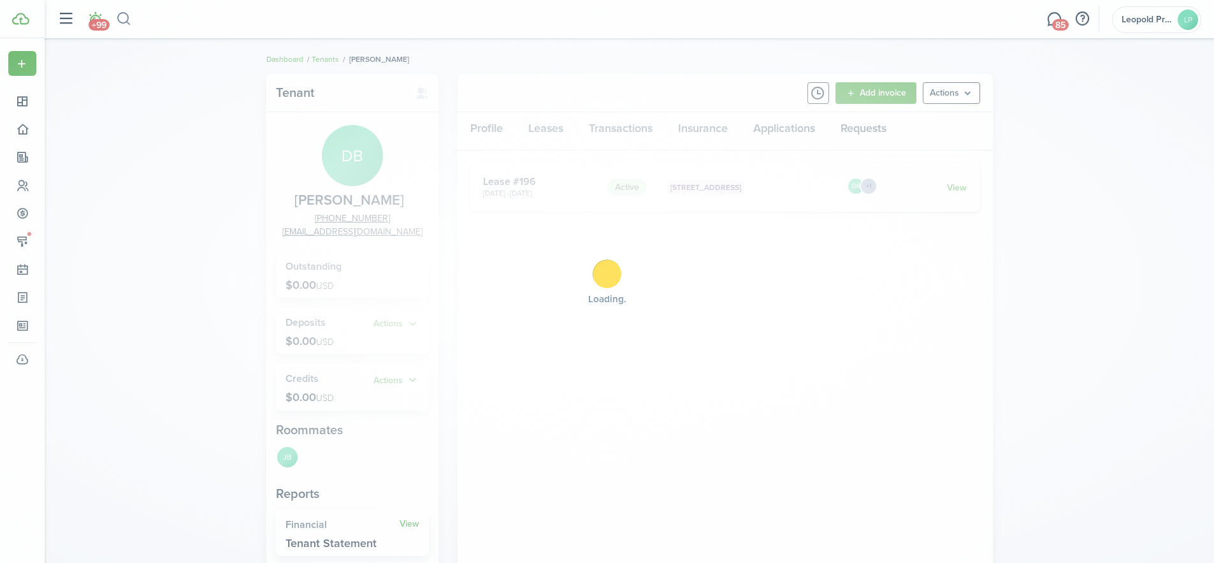
click at [131, 17] on body "Create New Dashboard Portfolio pt Properties un Units oc Occupancy Tracker New …" at bounding box center [607, 281] width 1214 height 563
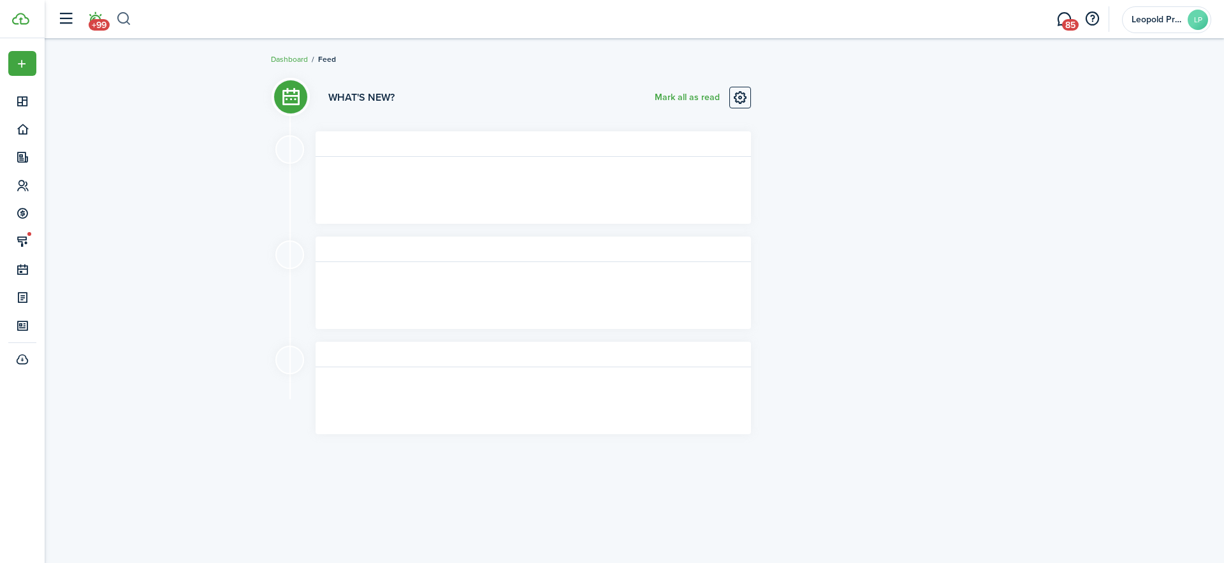
click at [126, 18] on button "button" at bounding box center [124, 19] width 16 height 22
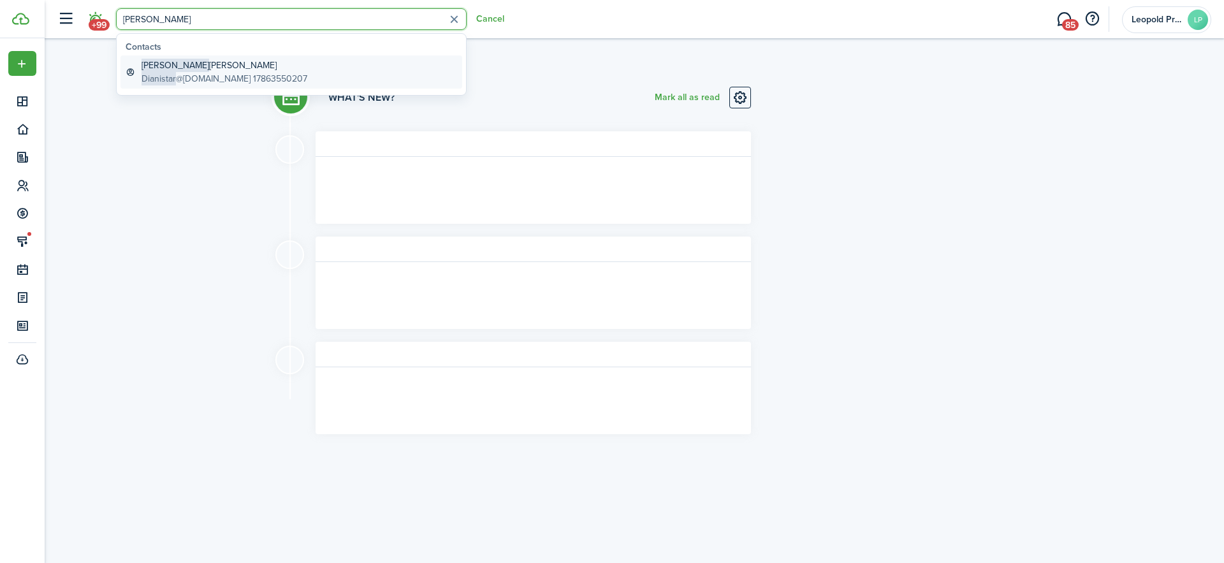
type input "[PERSON_NAME]"
click at [180, 68] on global-search-item-title "[PERSON_NAME]" at bounding box center [224, 65] width 166 height 13
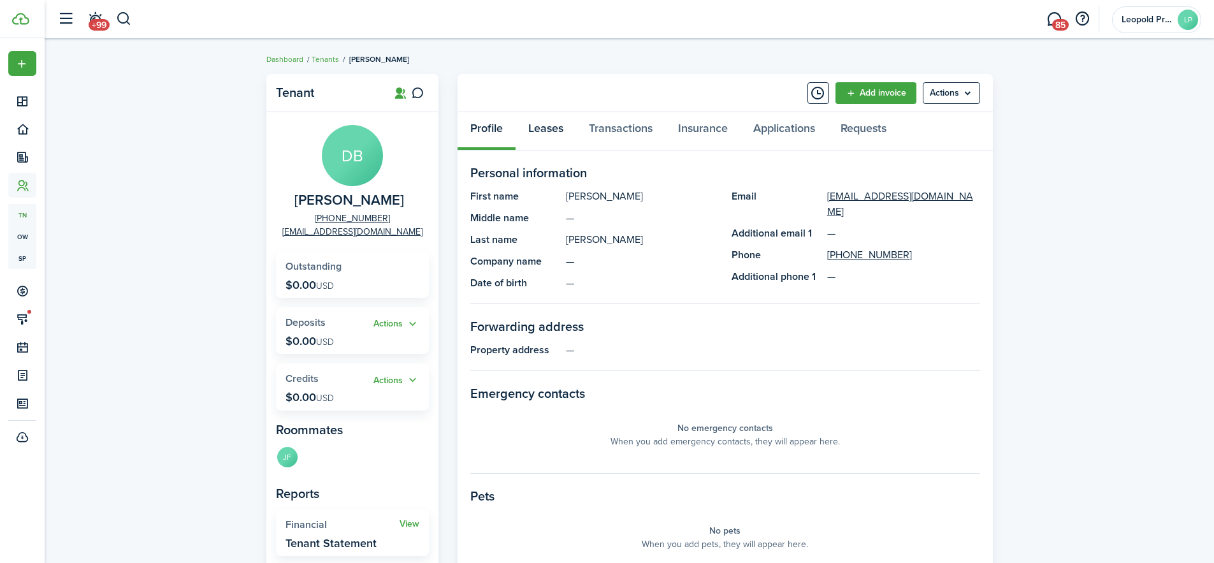
click at [555, 128] on link "Leases" at bounding box center [546, 131] width 61 height 38
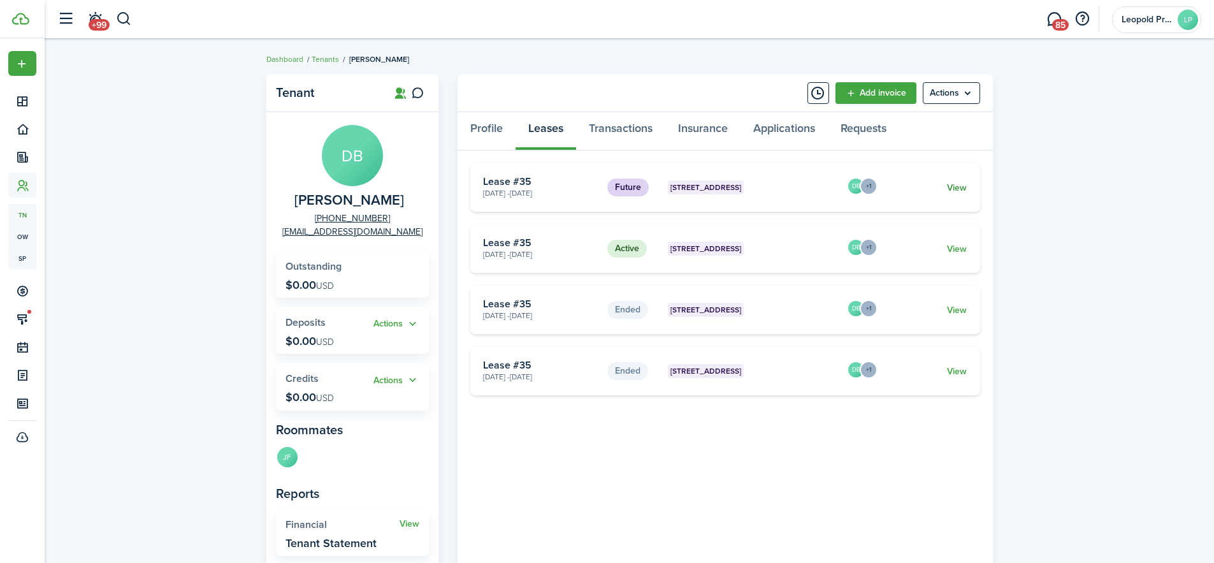
click at [723, 191] on link "View" at bounding box center [957, 187] width 20 height 13
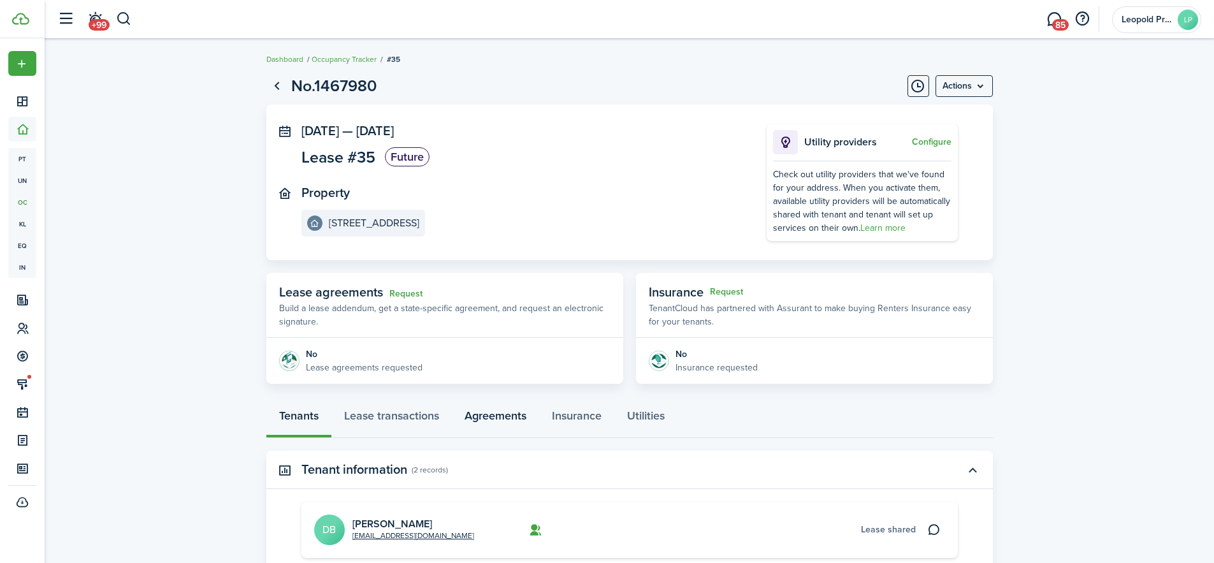
click at [482, 417] on link "Agreements" at bounding box center [495, 419] width 87 height 38
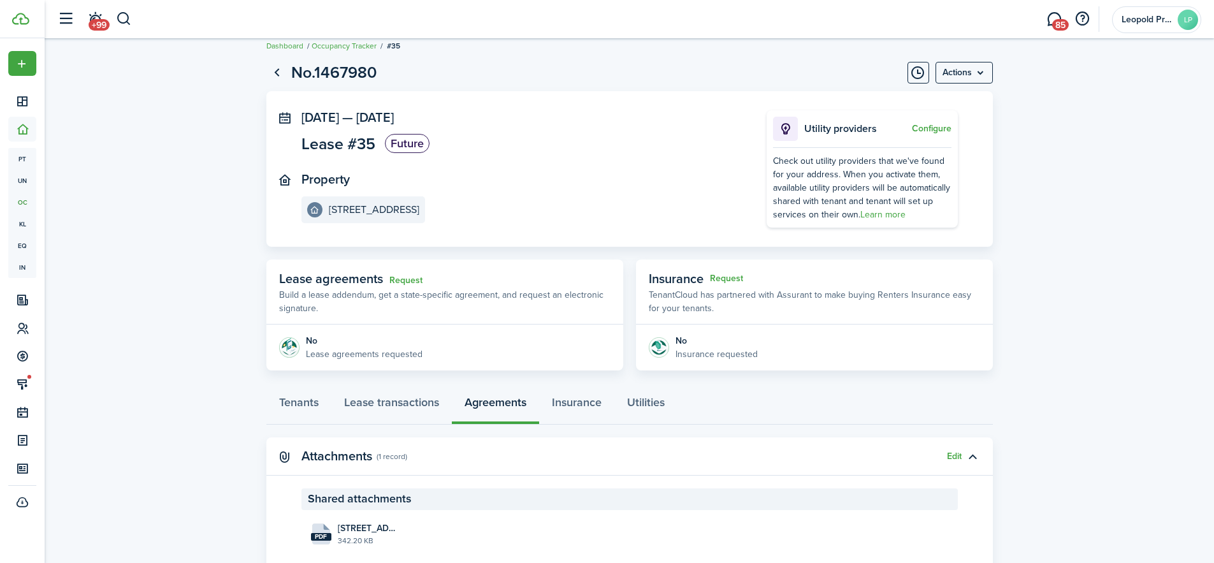
scroll to position [148, 0]
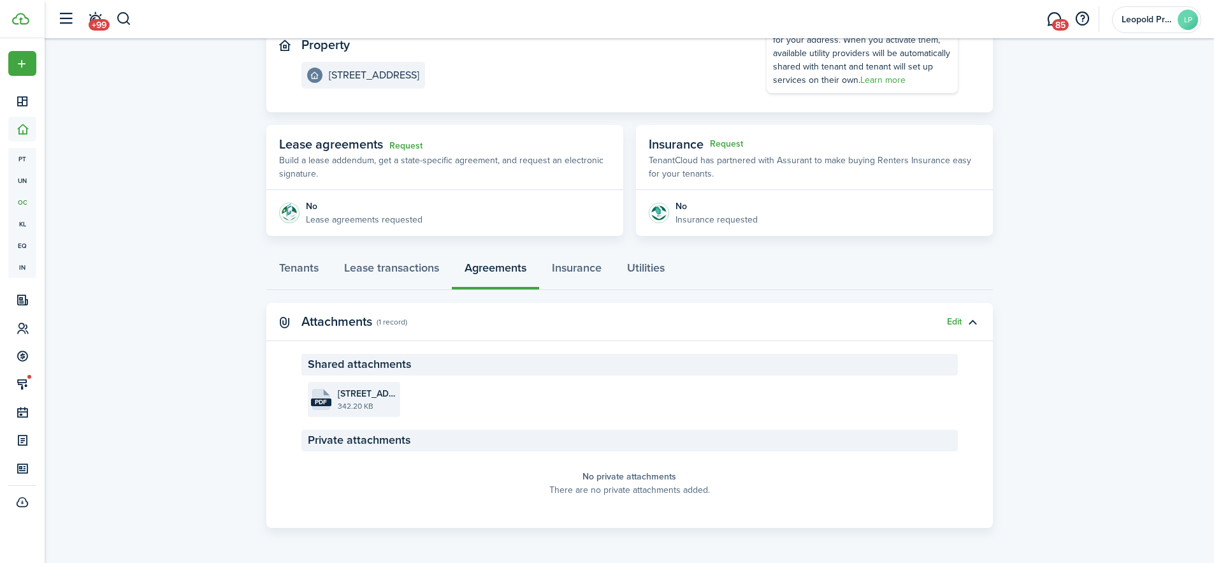
click at [354, 412] on file "pdf [STREET_ADDRESS] 2025 Lease Renewal.pdf 342.20 KB" at bounding box center [354, 399] width 92 height 35
